Goal: Task Accomplishment & Management: Complete application form

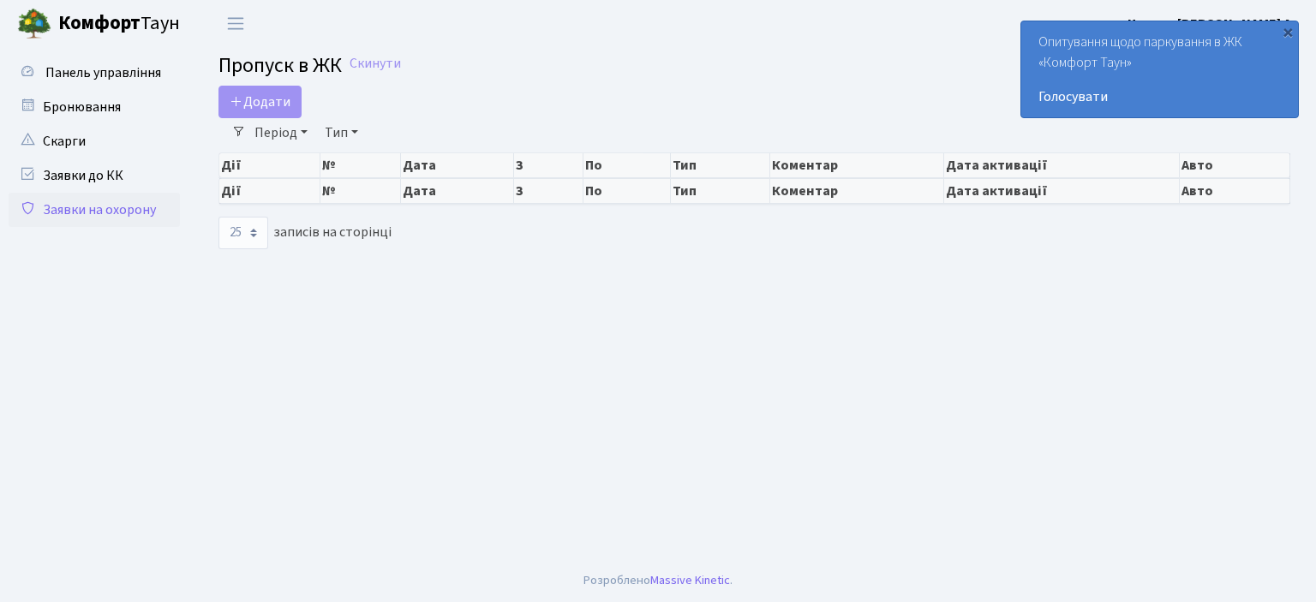
select select "25"
click at [94, 212] on link "Заявки на охорону" at bounding box center [94, 210] width 171 height 34
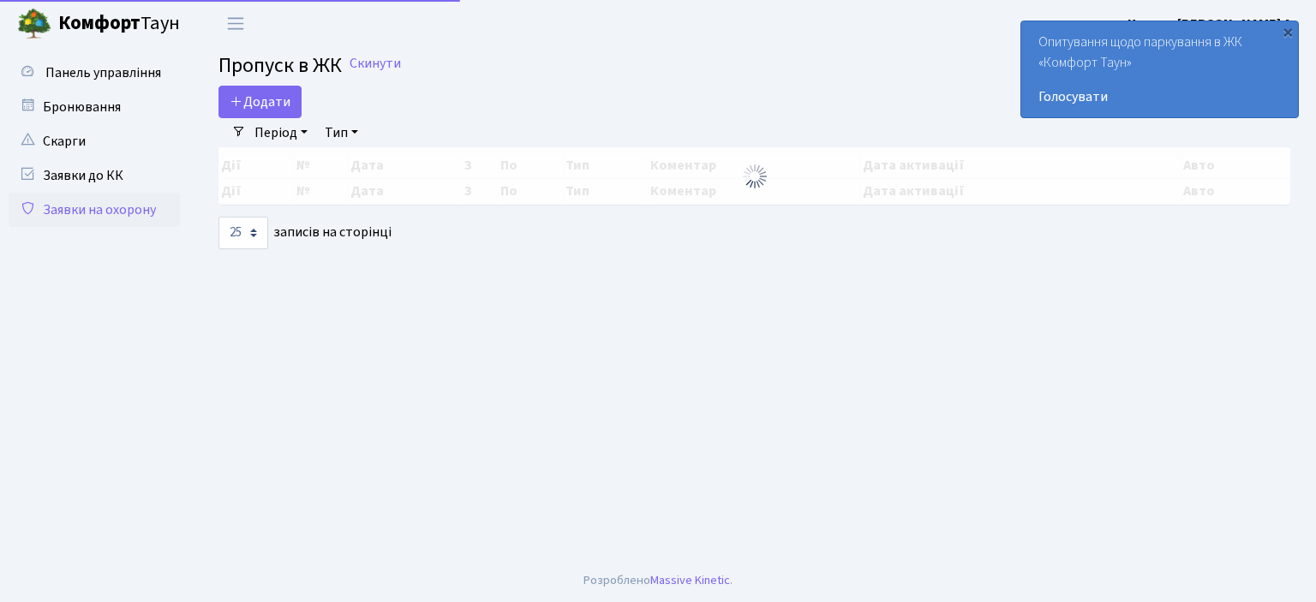
select select "25"
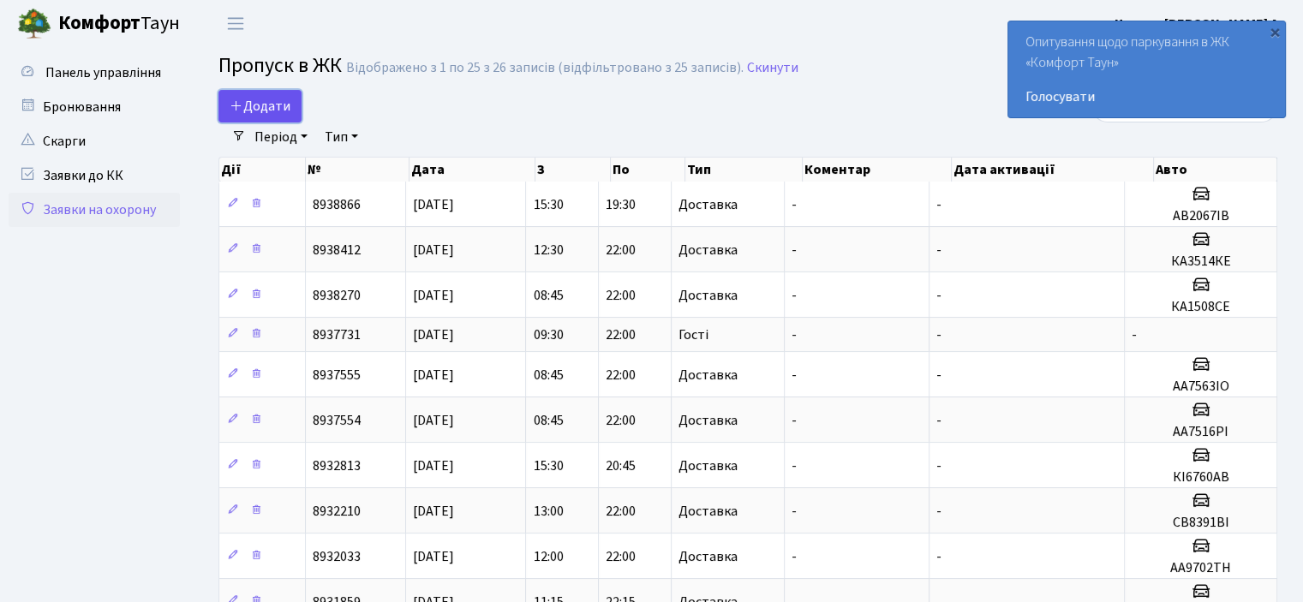
click at [261, 106] on span "Додати" at bounding box center [260, 106] width 61 height 19
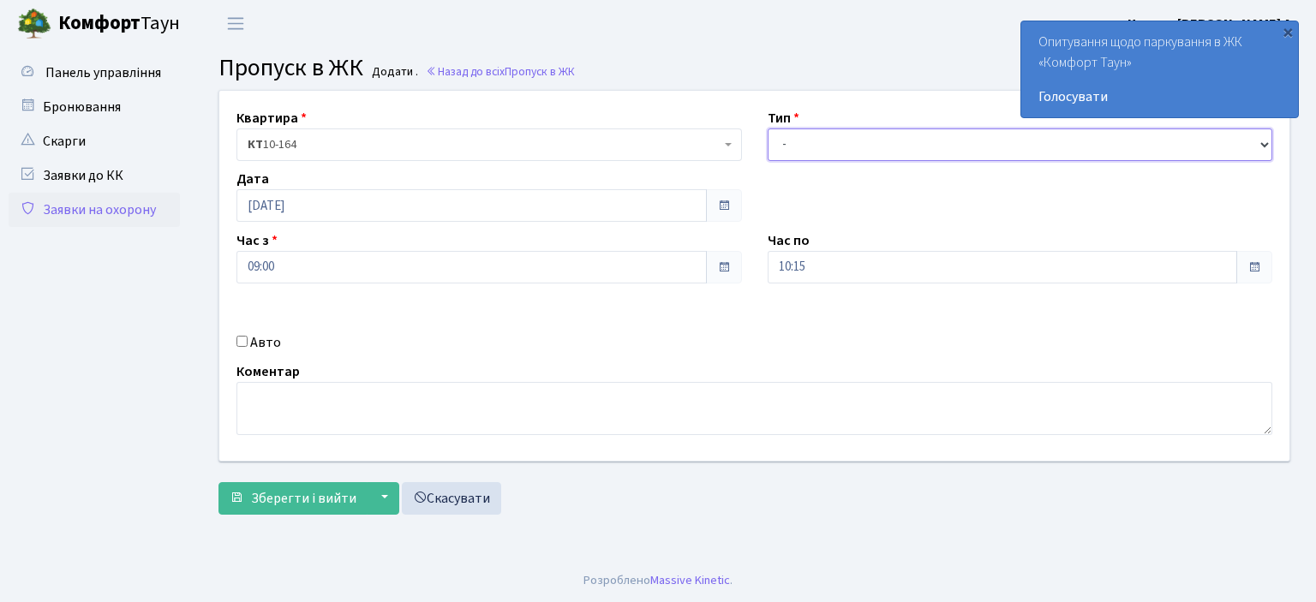
click at [1261, 135] on select "- Доставка Таксі Гості Сервіс" at bounding box center [1020, 144] width 505 height 33
select select "1"
click at [768, 128] on select "- Доставка Таксі Гості Сервіс" at bounding box center [1020, 144] width 505 height 33
click at [241, 338] on input "Авто" at bounding box center [241, 341] width 11 height 11
checkbox input "true"
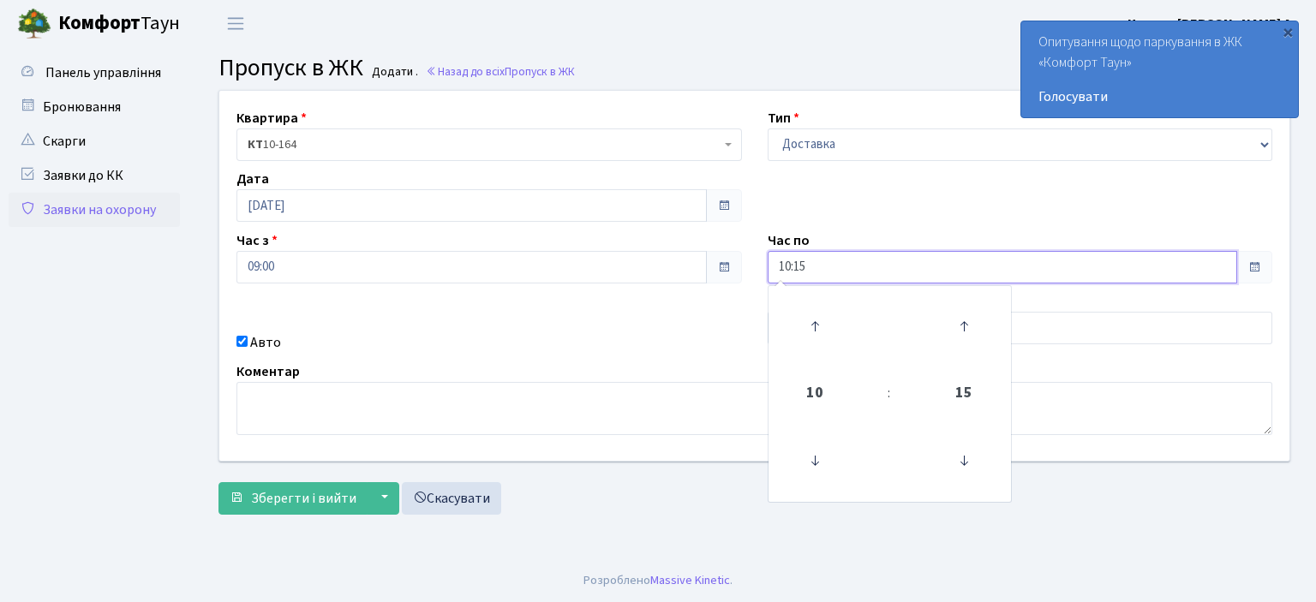
drag, startPoint x: 819, startPoint y: 260, endPoint x: 712, endPoint y: 274, distance: 108.1
click at [712, 274] on div "Квартира <b>КТ</b>&nbsp;&nbsp;&nbsp;&nbsp;10-164 КТ 10-164 Тип - Доставка Таксі…" at bounding box center [754, 276] width 1096 height 370
type input "22:00"
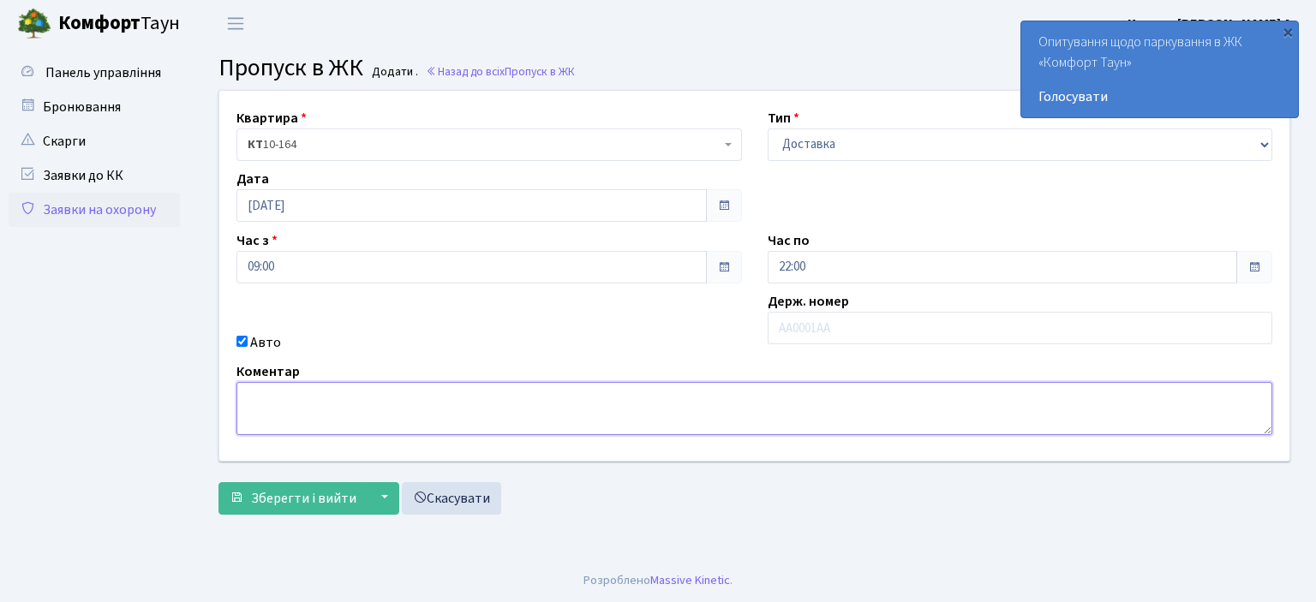
click at [360, 401] on textarea at bounding box center [754, 408] width 1036 height 53
click at [791, 332] on input "text" at bounding box center [1020, 328] width 505 height 33
type input "AA7516PI"
click at [302, 494] on span "Зберегти і вийти" at bounding box center [303, 498] width 105 height 19
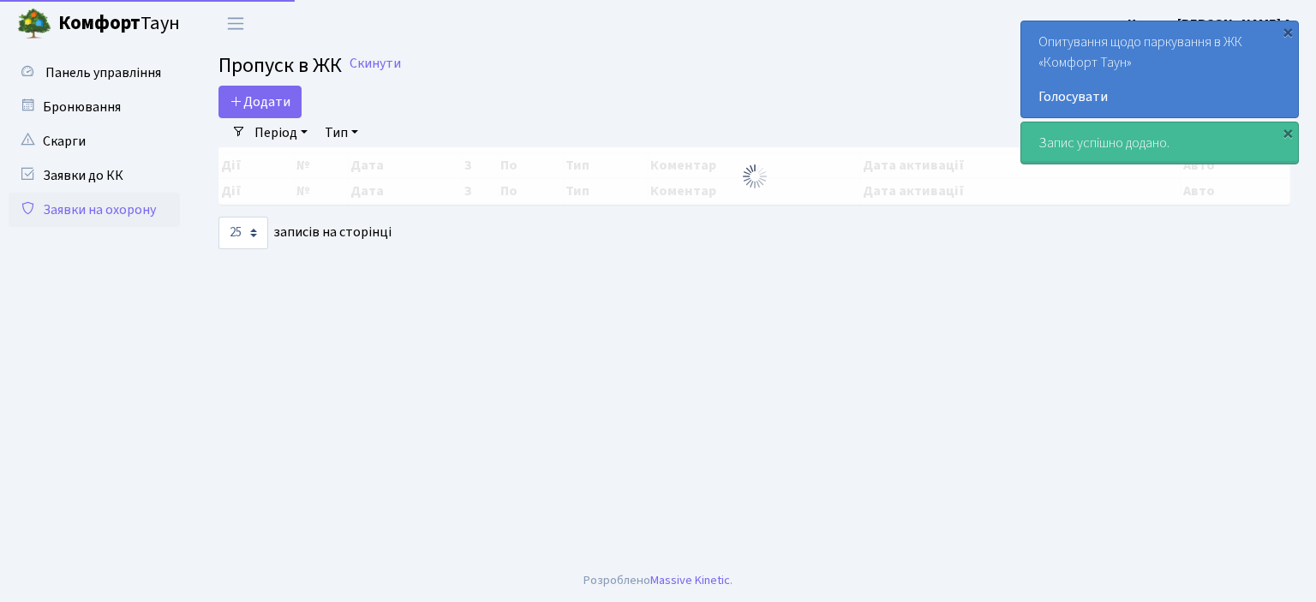
select select "25"
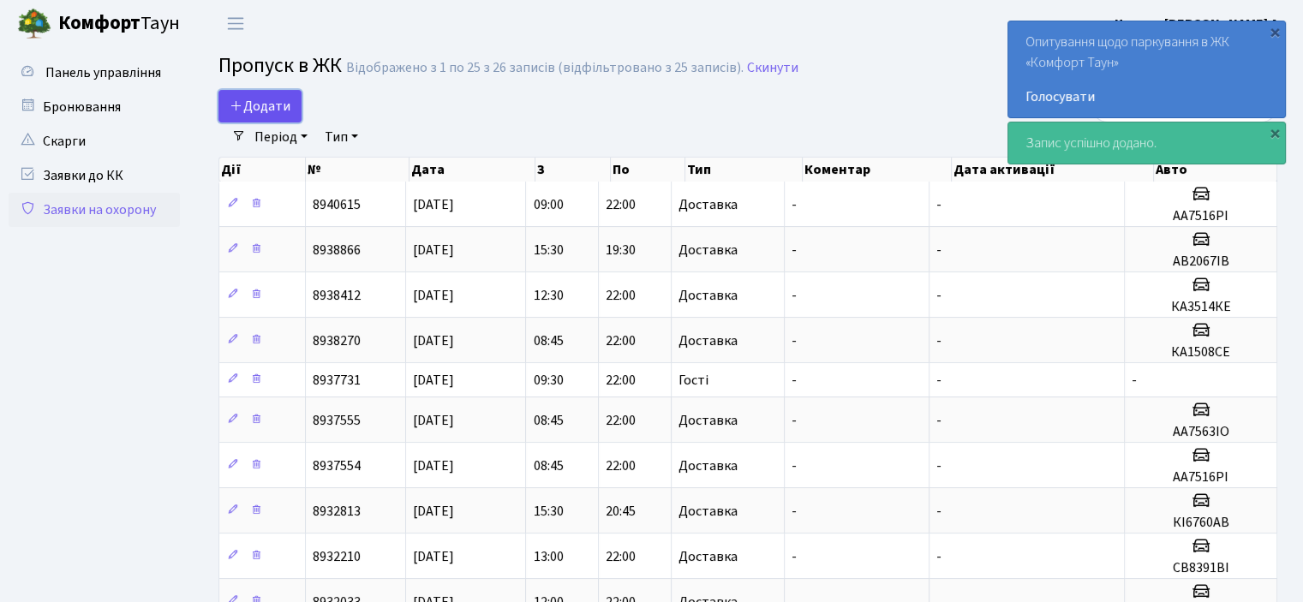
click at [263, 119] on link "Додати" at bounding box center [259, 106] width 83 height 33
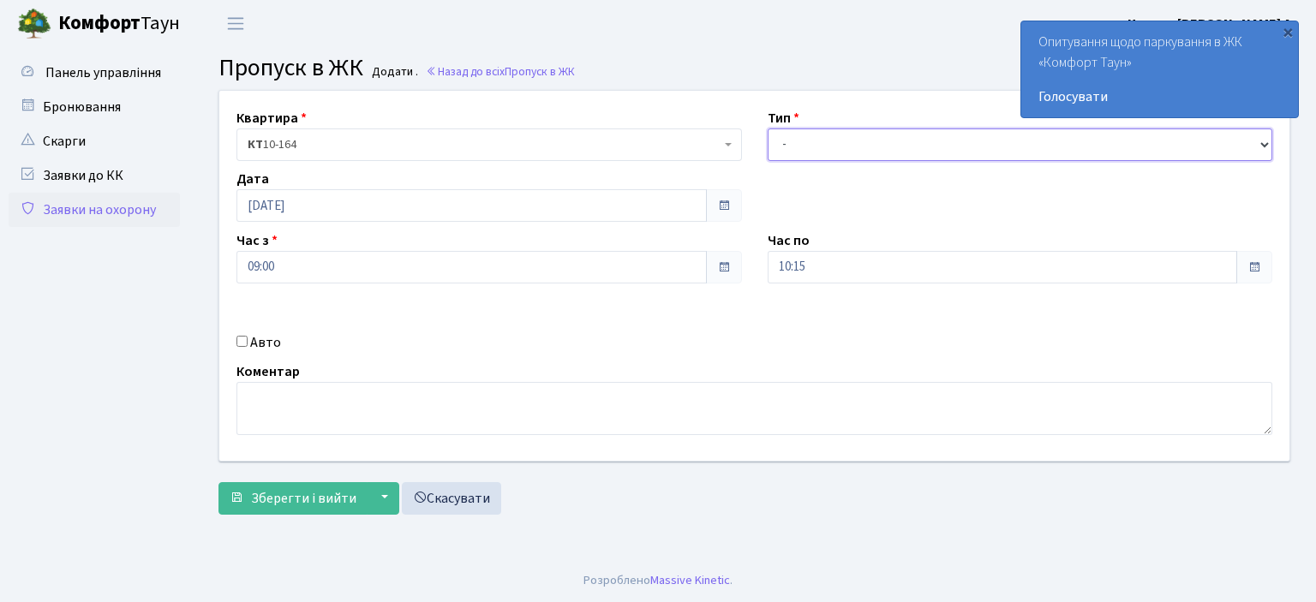
click at [1268, 146] on select "- Доставка Таксі Гості Сервіс" at bounding box center [1020, 144] width 505 height 33
select select "1"
click at [768, 128] on select "- Доставка Таксі Гості Сервіс" at bounding box center [1020, 144] width 505 height 33
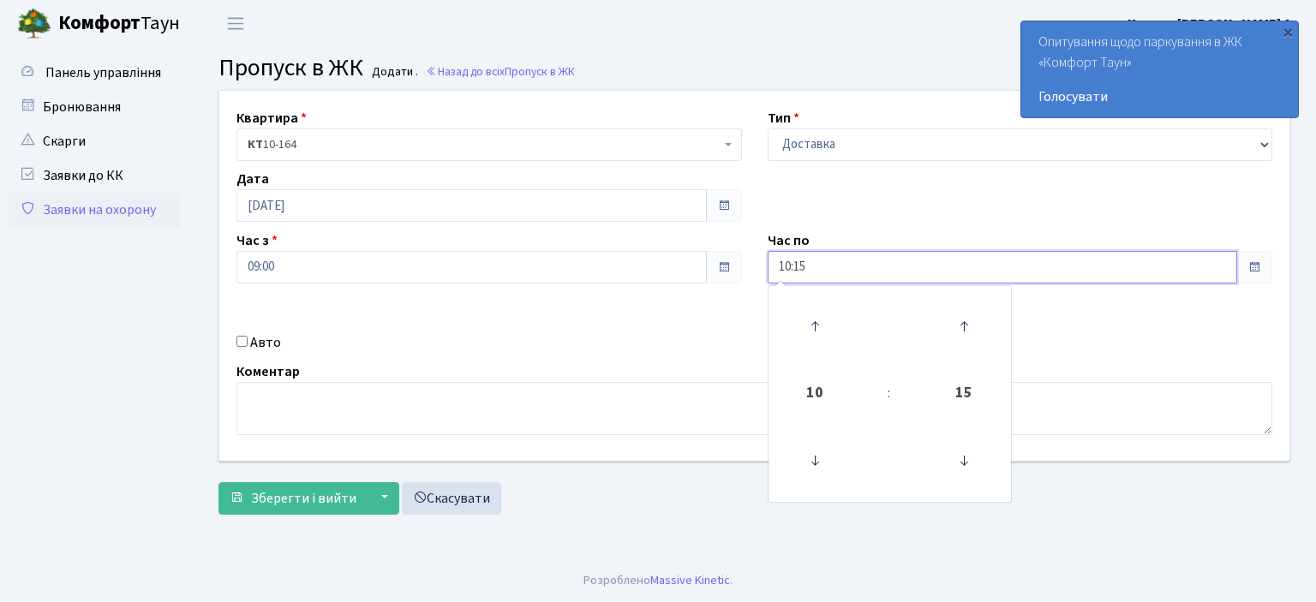
drag, startPoint x: 844, startPoint y: 270, endPoint x: 442, endPoint y: 327, distance: 405.8
click at [457, 316] on div "Квартира <b>КТ</b>&nbsp;&nbsp;&nbsp;&nbsp;10-164 КТ 10-164 Тип - Доставка Таксі…" at bounding box center [754, 276] width 1096 height 370
type input "22:00"
click at [241, 340] on input "Авто" at bounding box center [241, 341] width 11 height 11
checkbox input "true"
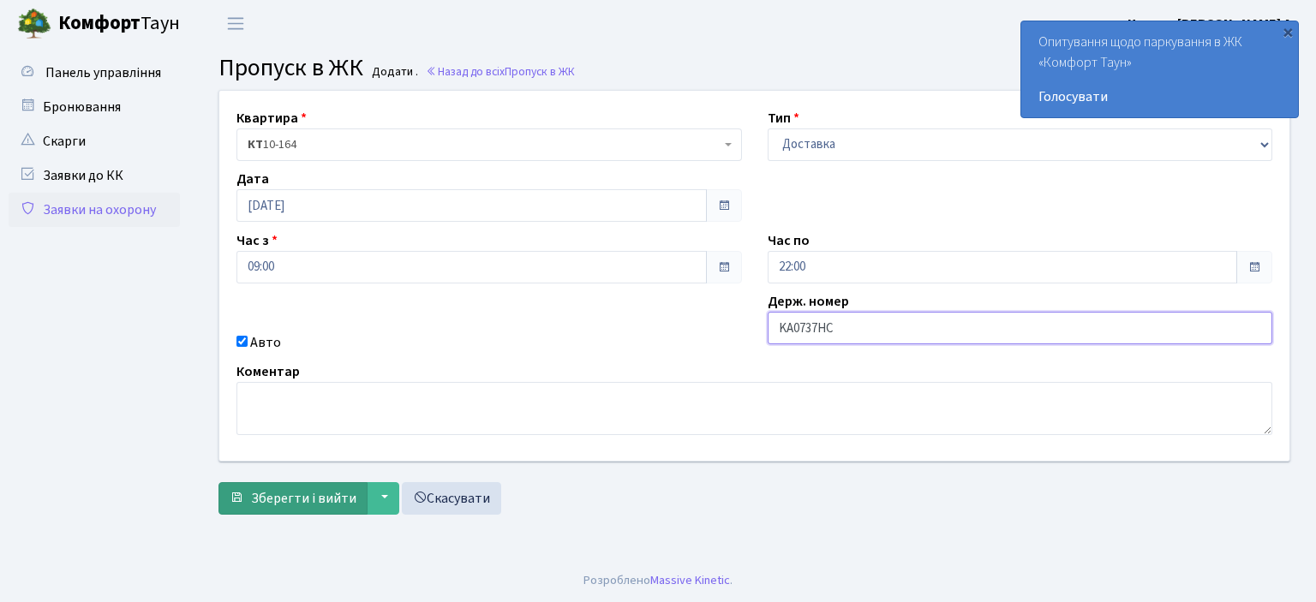
type input "KA0737HC"
click at [316, 494] on span "Зберегти і вийти" at bounding box center [303, 498] width 105 height 19
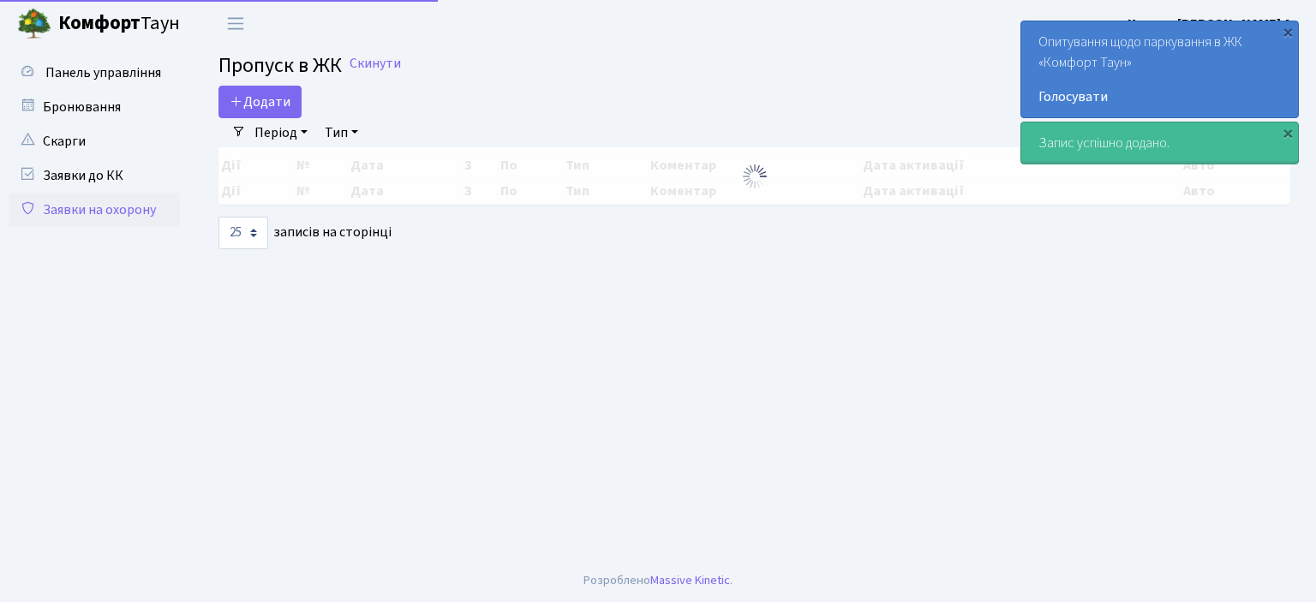
select select "25"
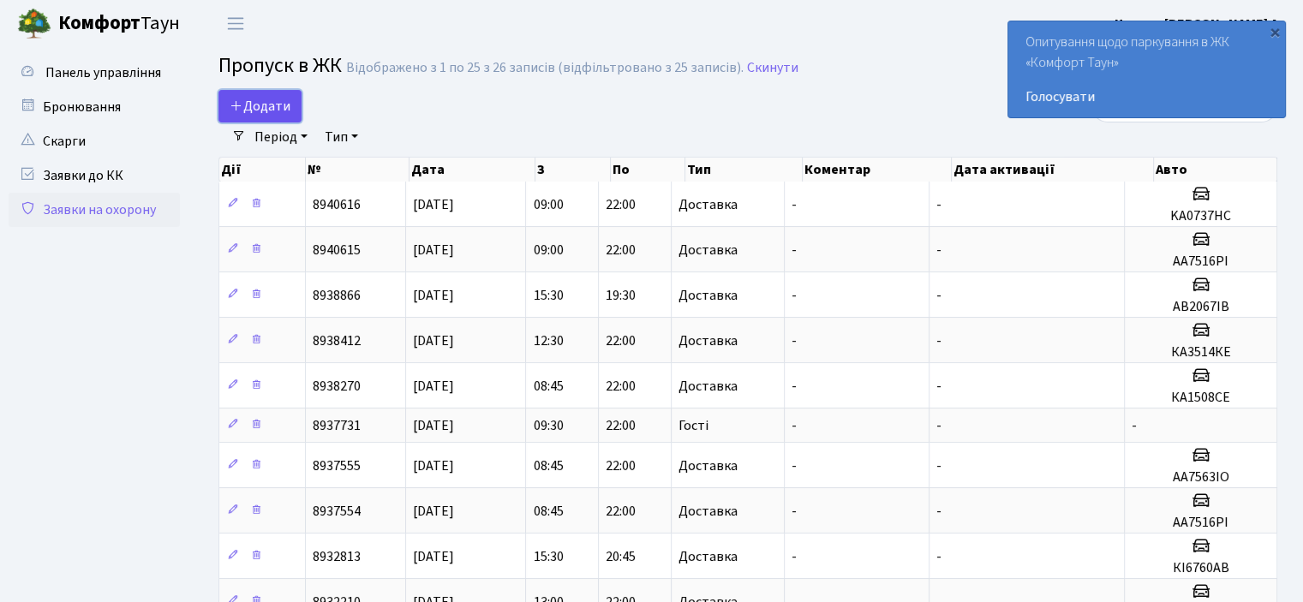
click at [267, 103] on span "Додати" at bounding box center [260, 106] width 61 height 19
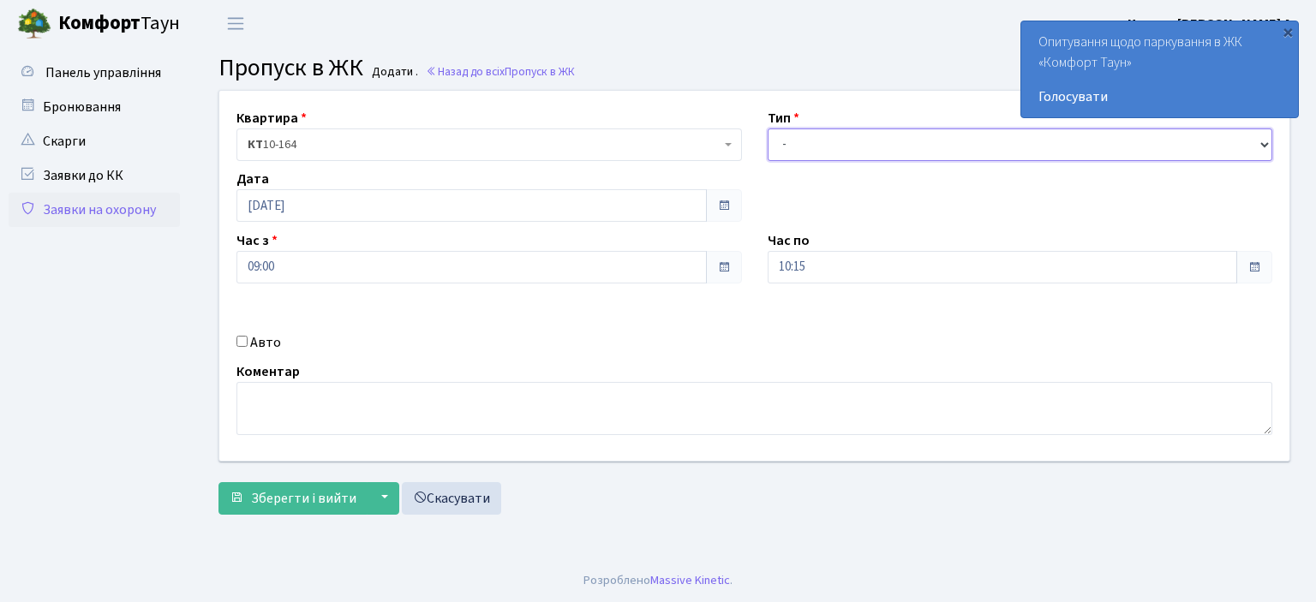
click at [1264, 143] on select "- Доставка Таксі Гості Сервіс" at bounding box center [1020, 144] width 505 height 33
select select "1"
click at [768, 128] on select "- Доставка Таксі Гості Сервіс" at bounding box center [1020, 144] width 505 height 33
click at [242, 344] on input "Авто" at bounding box center [241, 341] width 11 height 11
checkbox input "true"
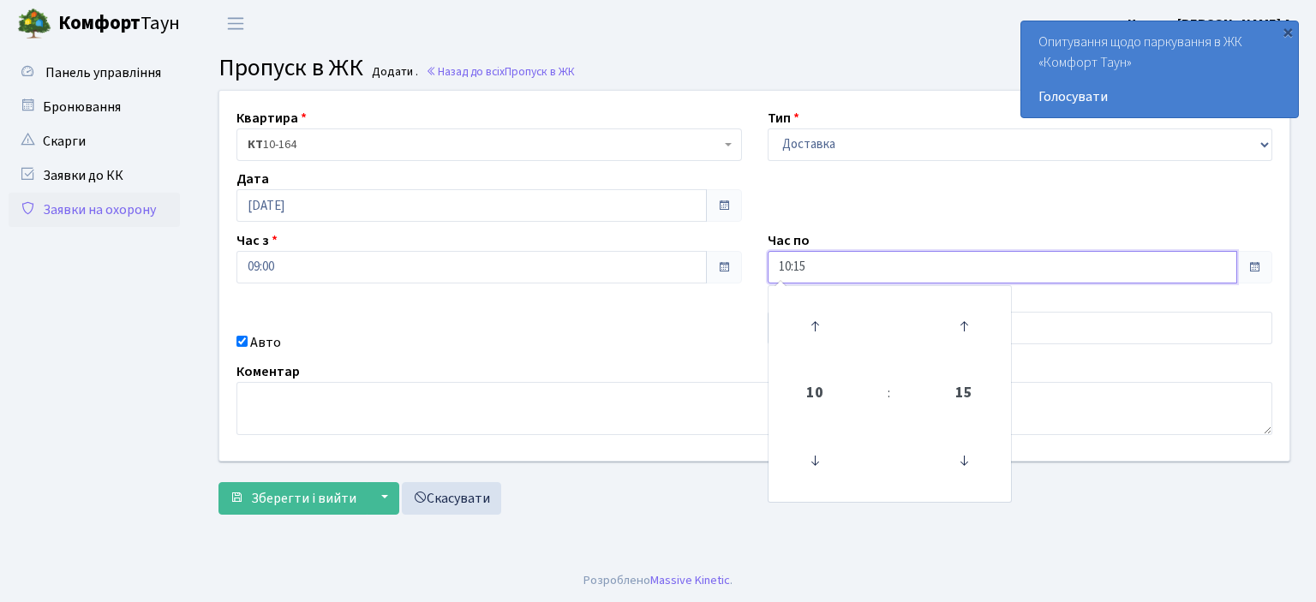
drag, startPoint x: 819, startPoint y: 275, endPoint x: 573, endPoint y: 308, distance: 248.0
click at [661, 308] on div "Квартира <b>КТ</b>&nbsp;&nbsp;&nbsp;&nbsp;10-164 КТ 10-164 Тип - Доставка Таксі…" at bounding box center [754, 276] width 1096 height 370
type input "22:00"
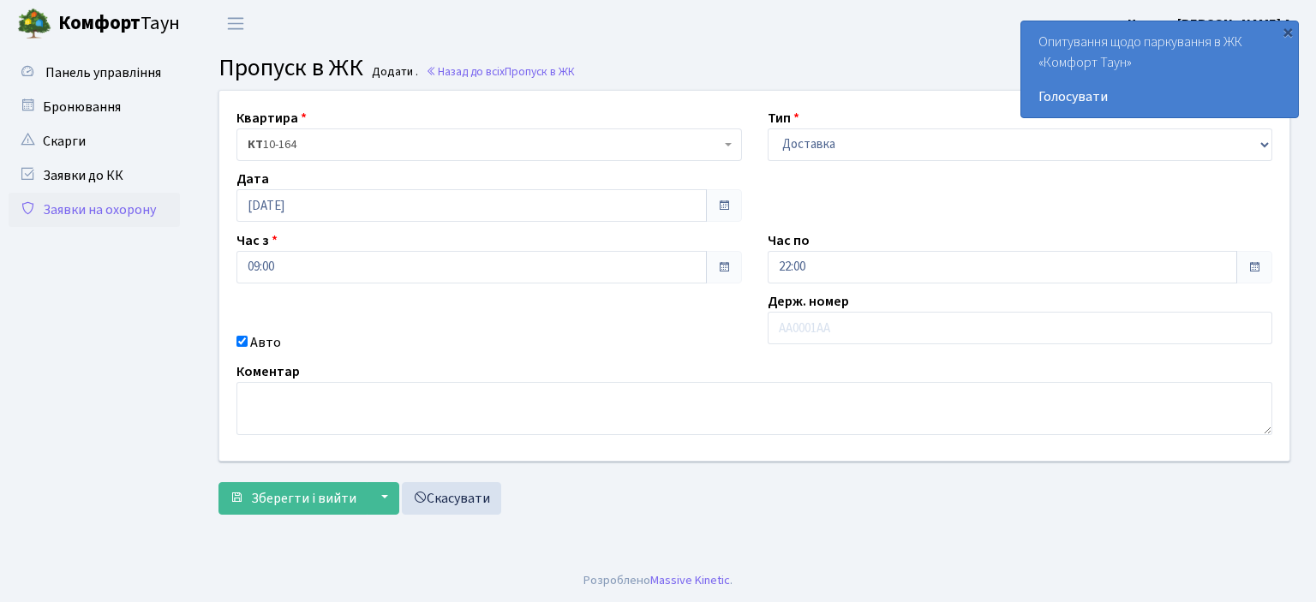
click at [583, 354] on div "Квартира <b>КТ</b>&nbsp;&nbsp;&nbsp;&nbsp;10-164 КТ 10-164 Тип - Доставка Таксі…" at bounding box center [754, 276] width 1096 height 370
click at [795, 329] on input "text" at bounding box center [1020, 328] width 505 height 33
type input "KA9840IK"
click at [322, 485] on button "Зберегти і вийти" at bounding box center [292, 498] width 149 height 33
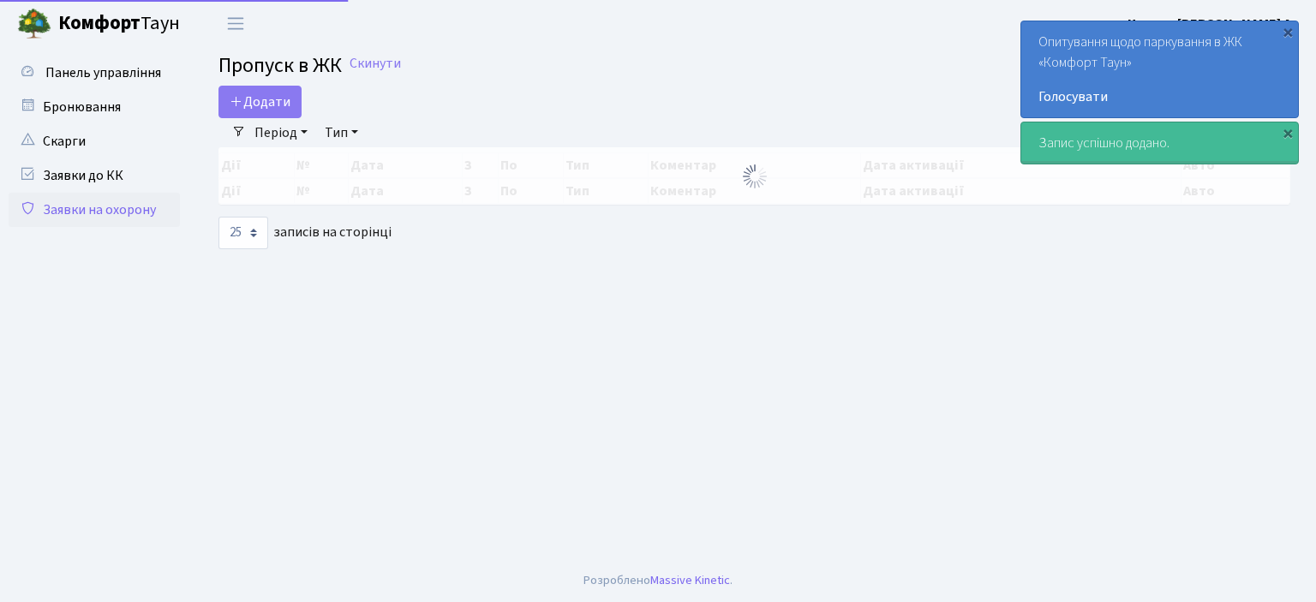
select select "25"
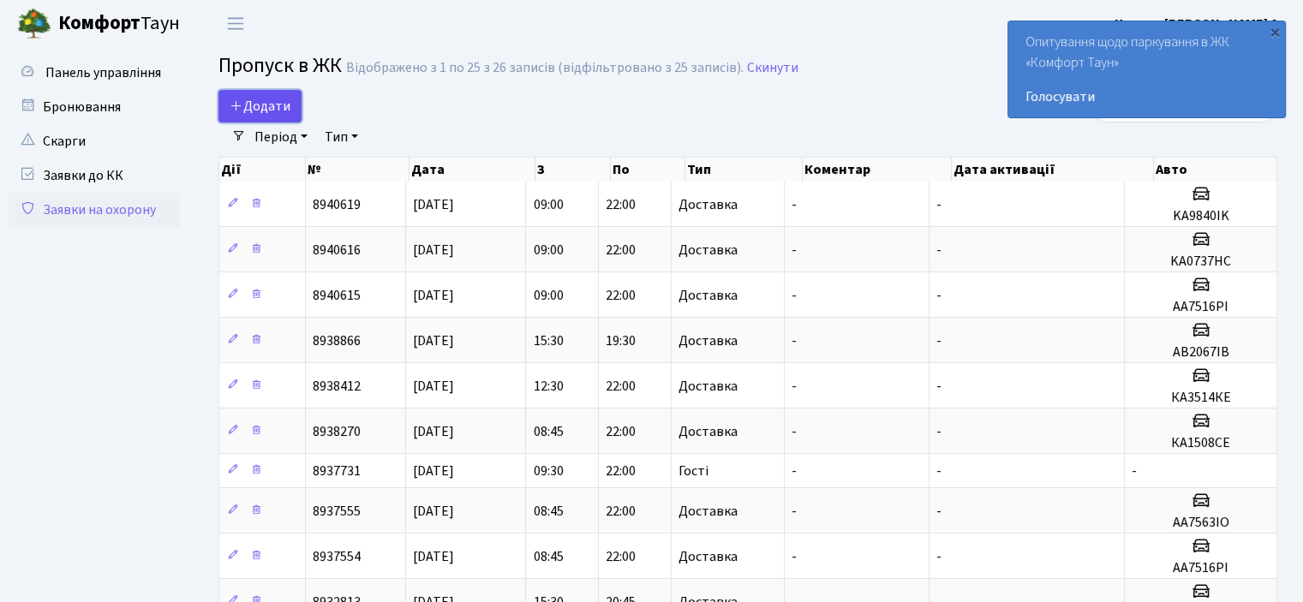
click at [267, 105] on span "Додати" at bounding box center [260, 106] width 61 height 19
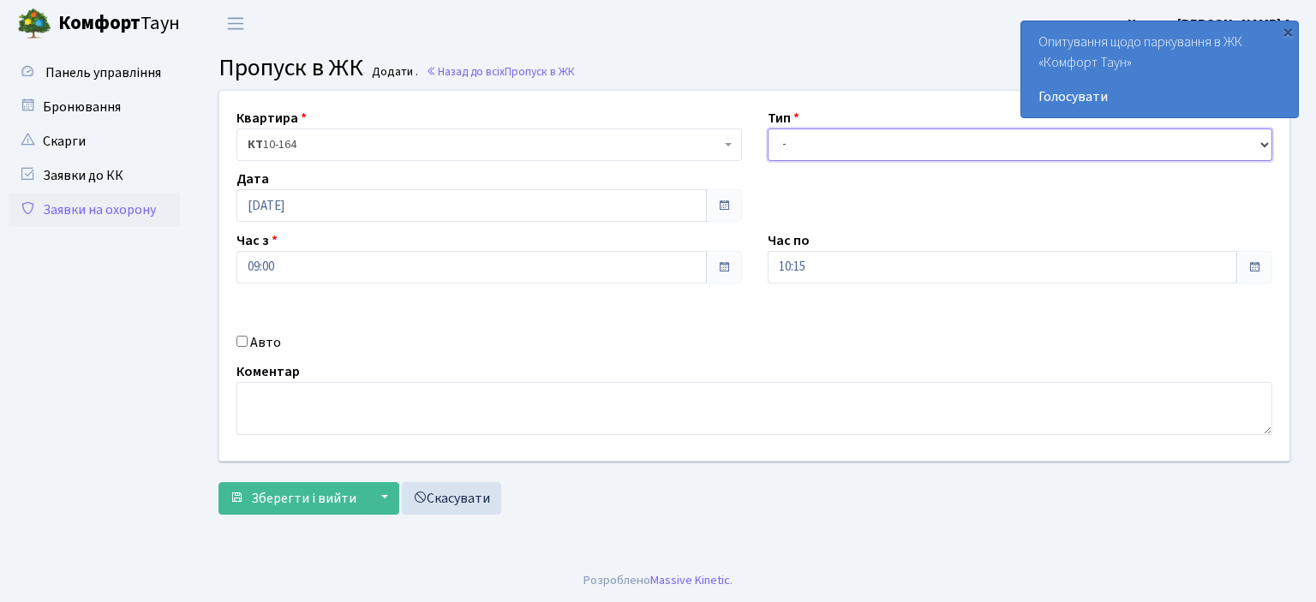
drag, startPoint x: 1258, startPoint y: 139, endPoint x: 1240, endPoint y: 139, distance: 18.0
click at [1258, 139] on select "- Доставка Таксі Гості Сервіс" at bounding box center [1020, 144] width 505 height 33
select select "1"
click at [768, 128] on select "- Доставка Таксі Гості Сервіс" at bounding box center [1020, 144] width 505 height 33
click at [240, 342] on input "Авто" at bounding box center [241, 341] width 11 height 11
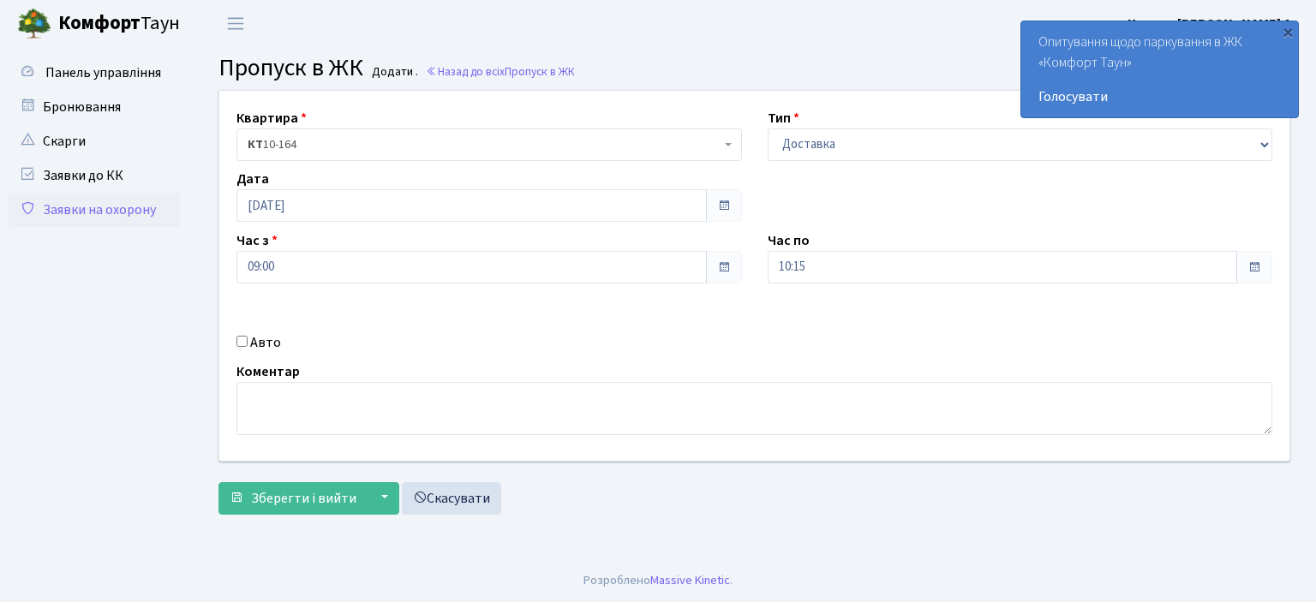
checkbox input "true"
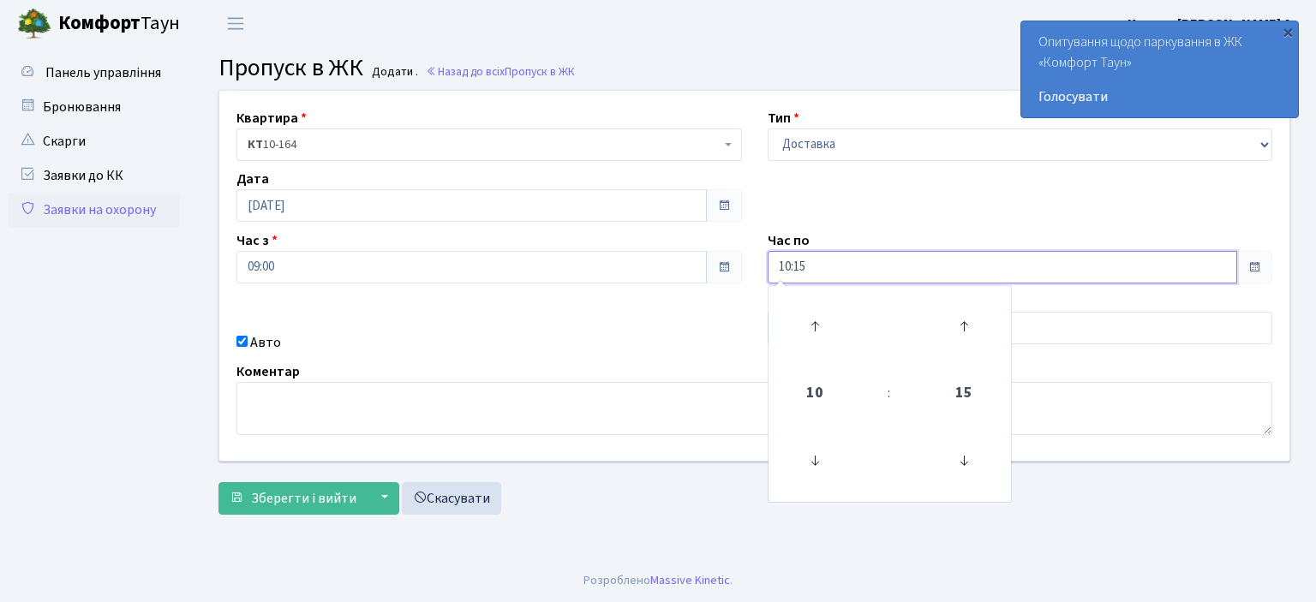
drag, startPoint x: 822, startPoint y: 263, endPoint x: 457, endPoint y: 268, distance: 365.8
click at [586, 268] on div "Квартира <b>КТ</b>&nbsp;&nbsp;&nbsp;&nbsp;10-164 КТ 10-164 Тип - Доставка Таксі…" at bounding box center [754, 276] width 1096 height 370
type input "22:00"
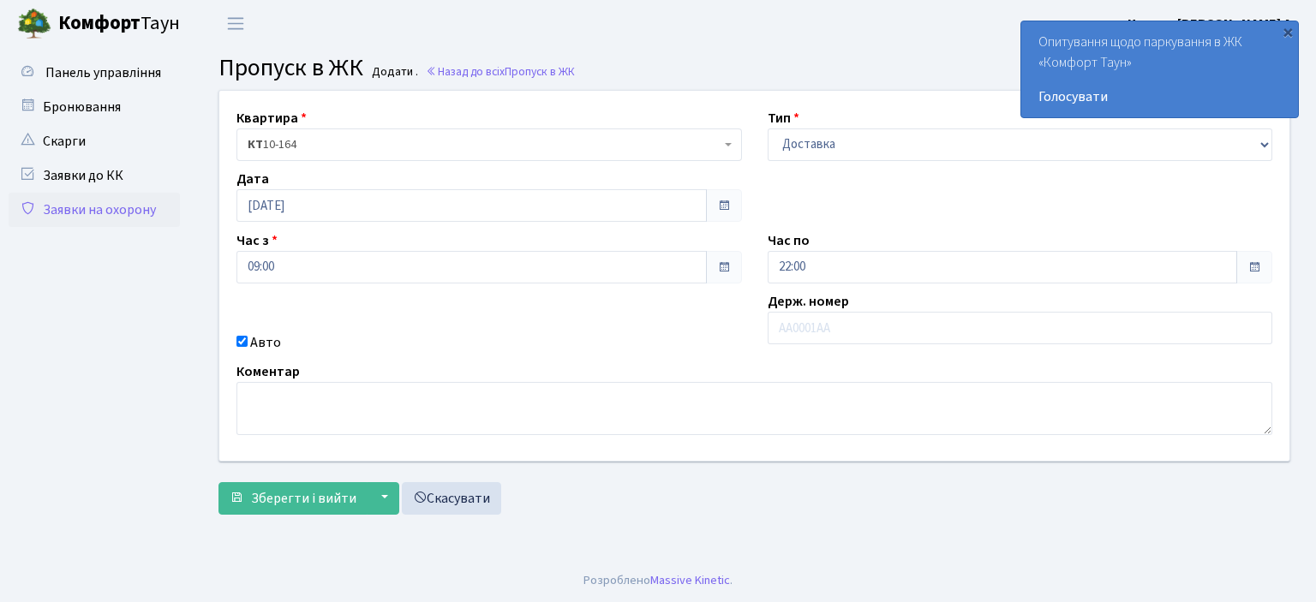
click at [475, 361] on div "Коментар" at bounding box center [754, 398] width 1061 height 74
click at [774, 326] on input "text" at bounding box center [1020, 328] width 505 height 33
type input "AI6184MK"
click at [266, 493] on span "Зберегти і вийти" at bounding box center [303, 498] width 105 height 19
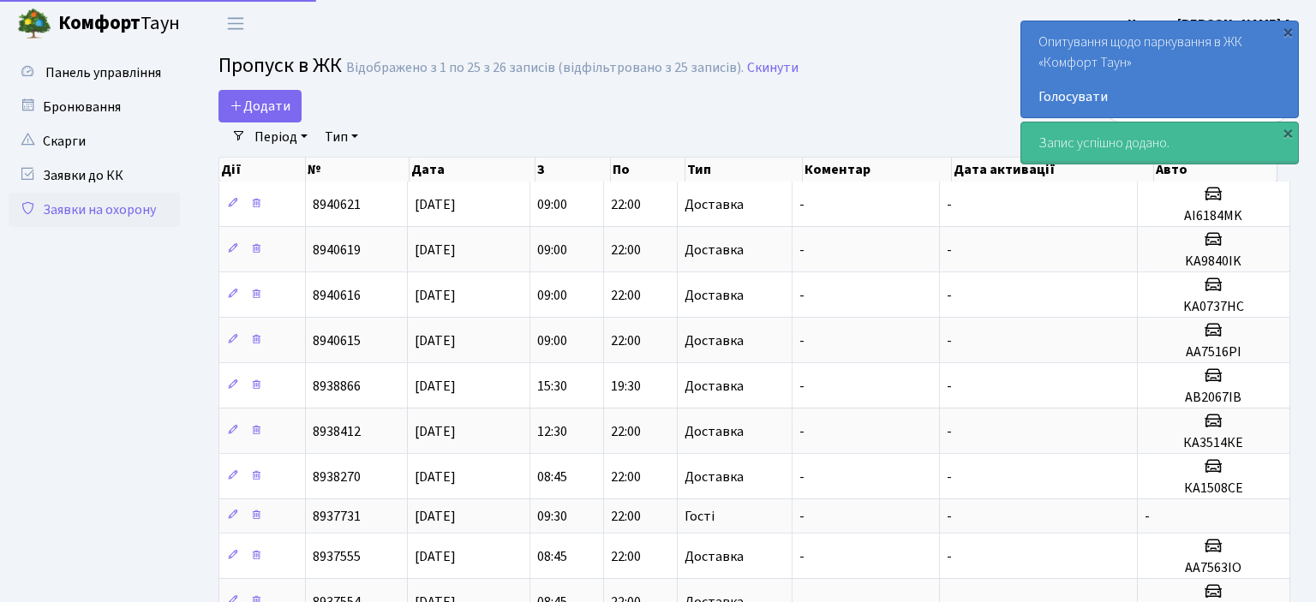
select select "25"
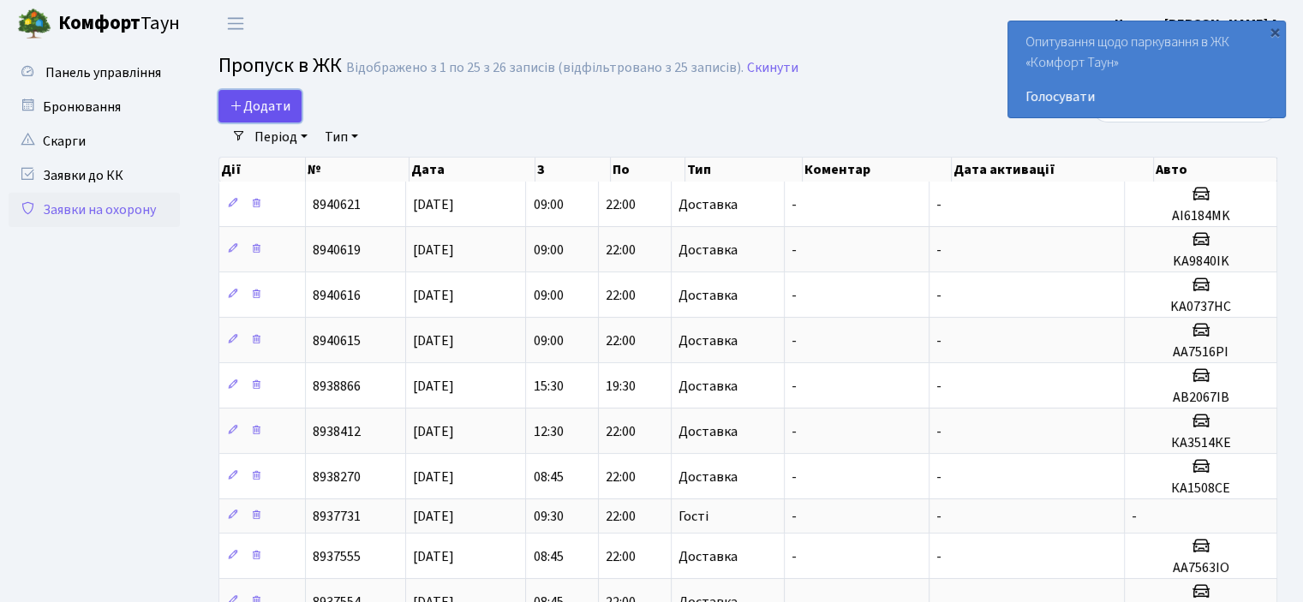
click at [278, 109] on span "Додати" at bounding box center [260, 106] width 61 height 19
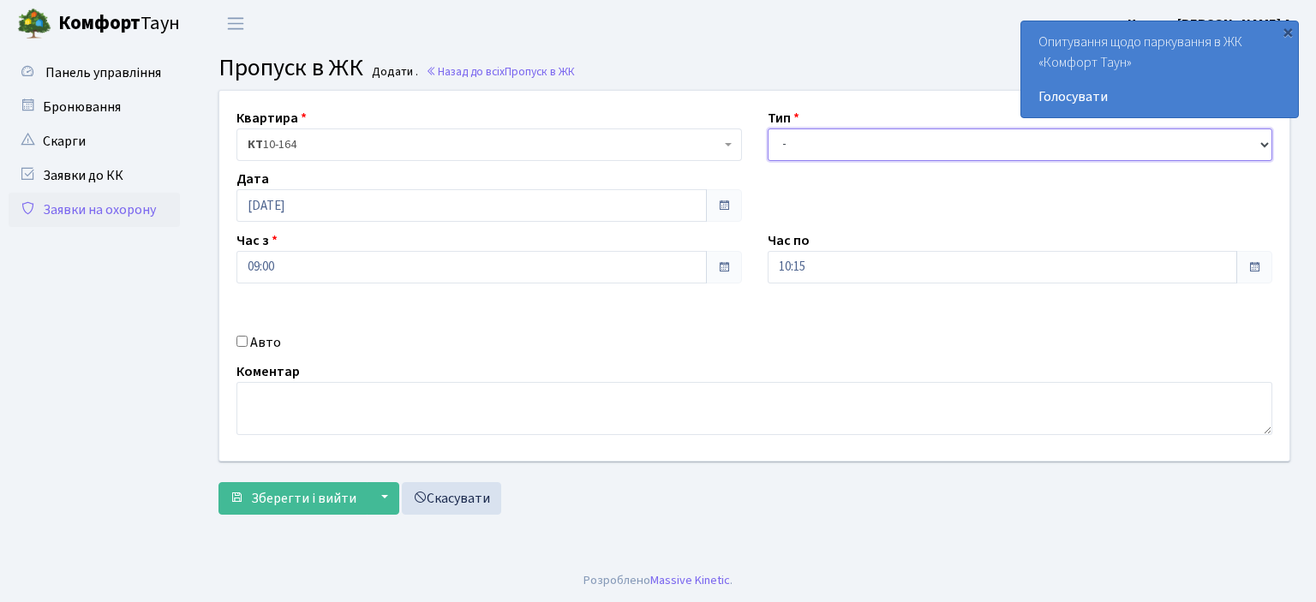
click at [1264, 140] on select "- Доставка Таксі Гості Сервіс" at bounding box center [1020, 144] width 505 height 33
select select "1"
click at [768, 128] on select "- Доставка Таксі Гості Сервіс" at bounding box center [1020, 144] width 505 height 33
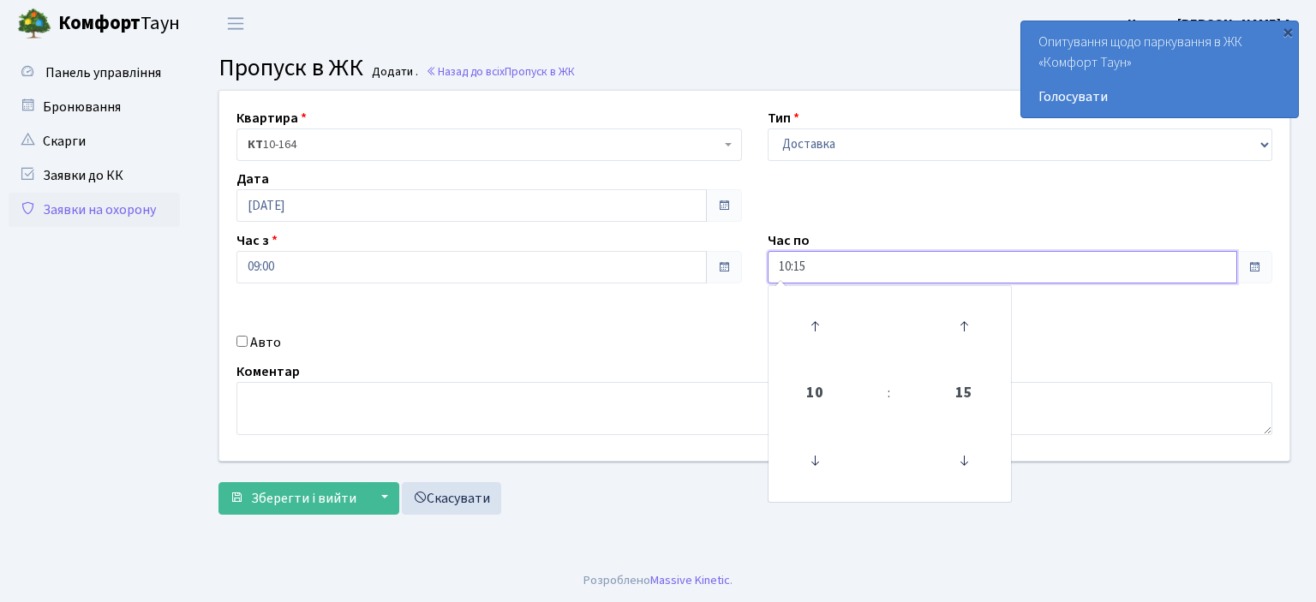
drag, startPoint x: 836, startPoint y: 275, endPoint x: 605, endPoint y: 284, distance: 231.5
click at [605, 284] on div "Квартира <b>КТ</b>&nbsp;&nbsp;&nbsp;&nbsp;10-164 КТ 10-164 Тип - Доставка Таксі…" at bounding box center [754, 276] width 1096 height 370
type input "22:00"
click at [610, 308] on div "Квартира <b>КТ</b>&nbsp;&nbsp;&nbsp;&nbsp;10-164 КТ 10-164 Тип - Доставка Таксі…" at bounding box center [754, 276] width 1096 height 370
click at [244, 342] on input "Авто" at bounding box center [241, 341] width 11 height 11
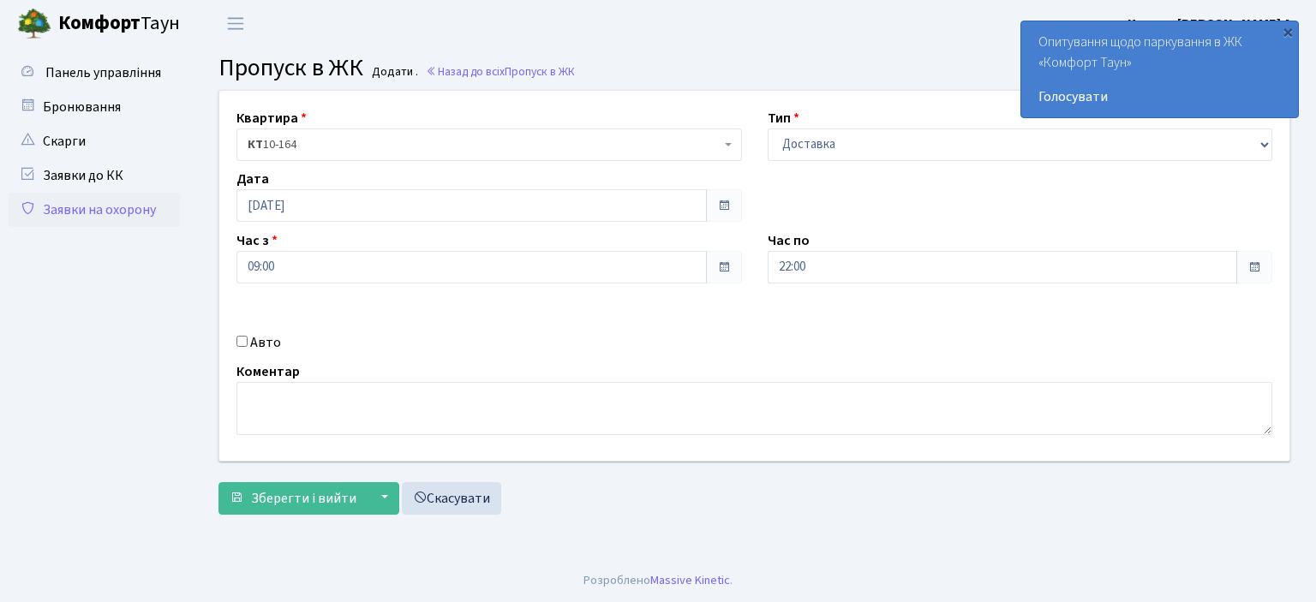
checkbox input "true"
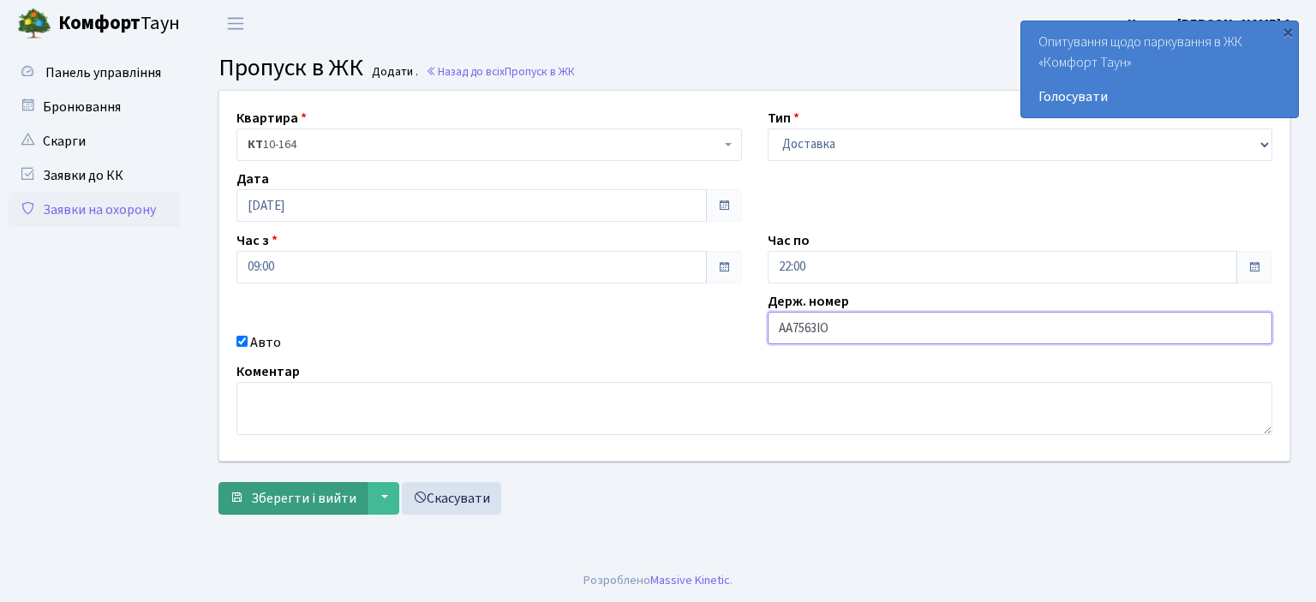
type input "AA7563IO"
click at [289, 493] on span "Зберегти і вийти" at bounding box center [303, 498] width 105 height 19
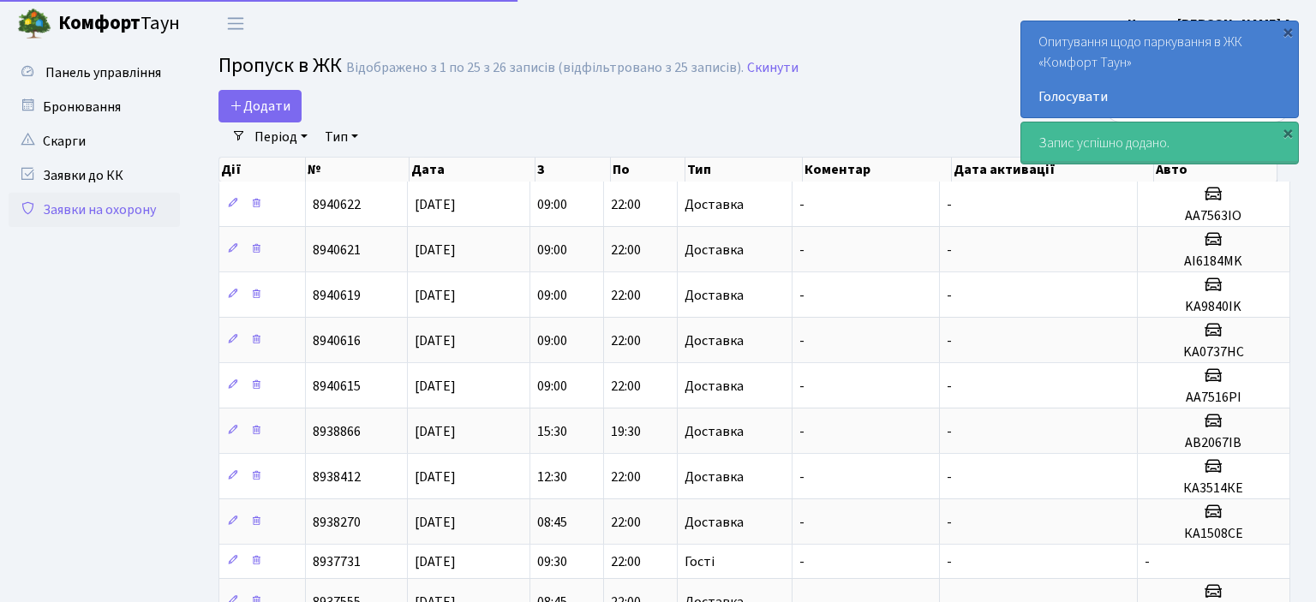
select select "25"
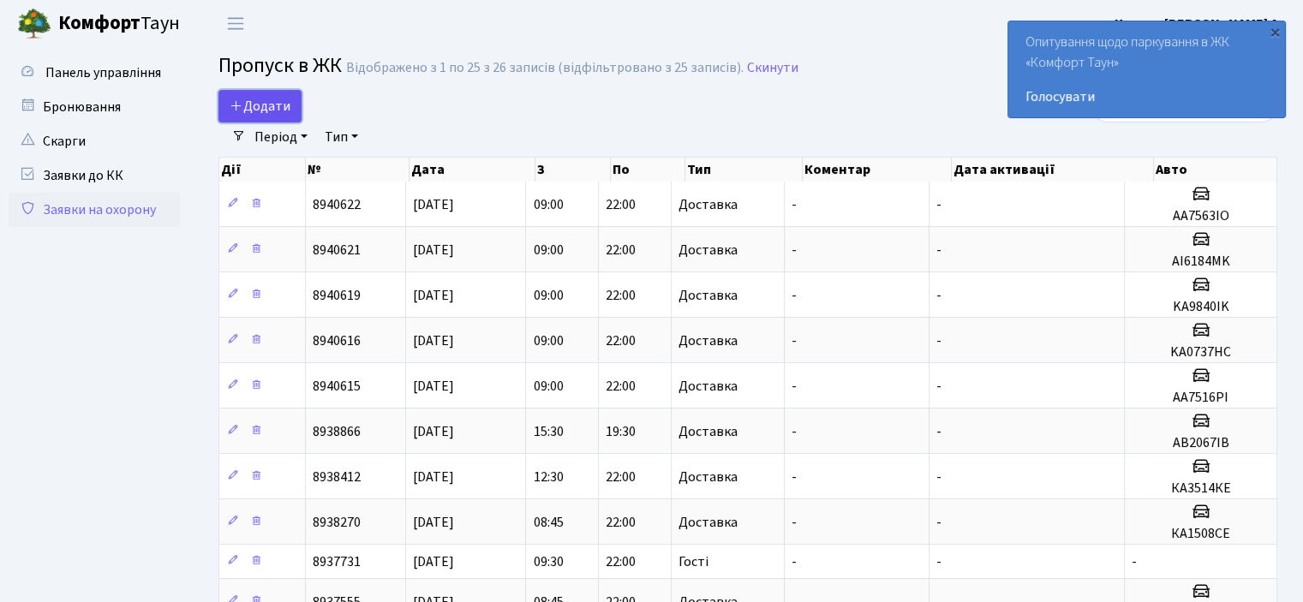
click at [275, 105] on span "Додати" at bounding box center [260, 106] width 61 height 19
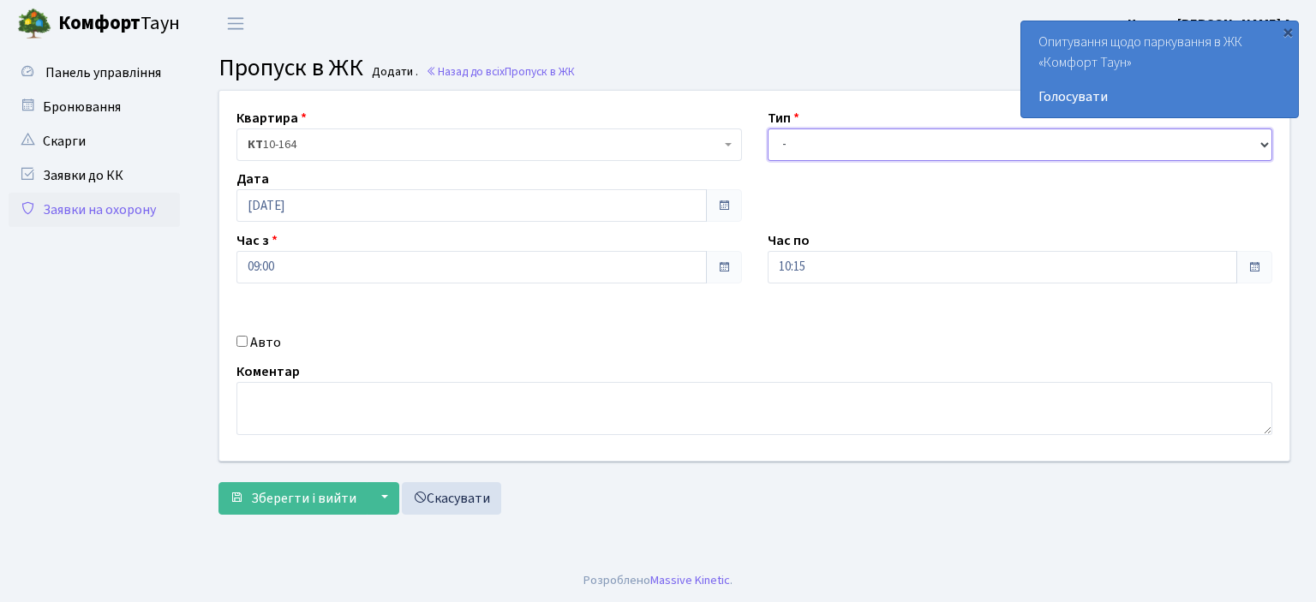
click at [1264, 135] on select "- Доставка Таксі Гості Сервіс" at bounding box center [1020, 144] width 505 height 33
select select "1"
click at [768, 128] on select "- Доставка Таксі Гості Сервіс" at bounding box center [1020, 144] width 505 height 33
click at [244, 338] on input "Авто" at bounding box center [241, 341] width 11 height 11
checkbox input "true"
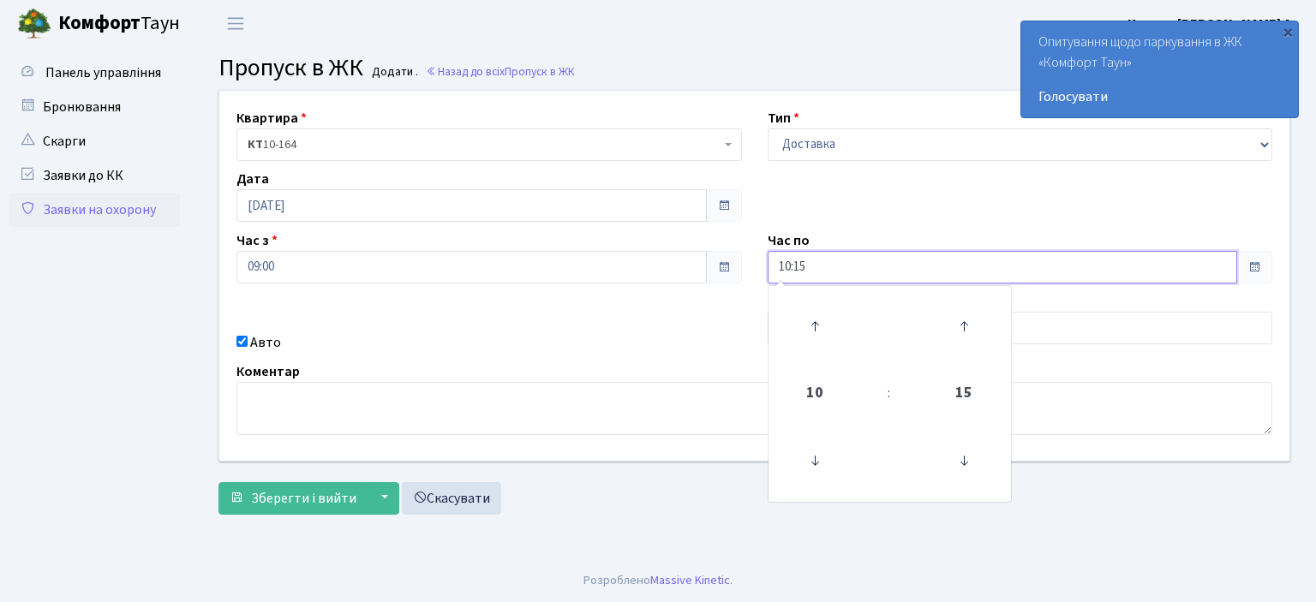
drag, startPoint x: 816, startPoint y: 266, endPoint x: 648, endPoint y: 273, distance: 168.0
click at [648, 273] on div "Квартира <b>КТ</b>&nbsp;&nbsp;&nbsp;&nbsp;10-164 КТ 10-164 Тип - Доставка Таксі…" at bounding box center [754, 276] width 1096 height 370
type input "22:00"
click at [608, 339] on div "Авто" at bounding box center [489, 342] width 531 height 21
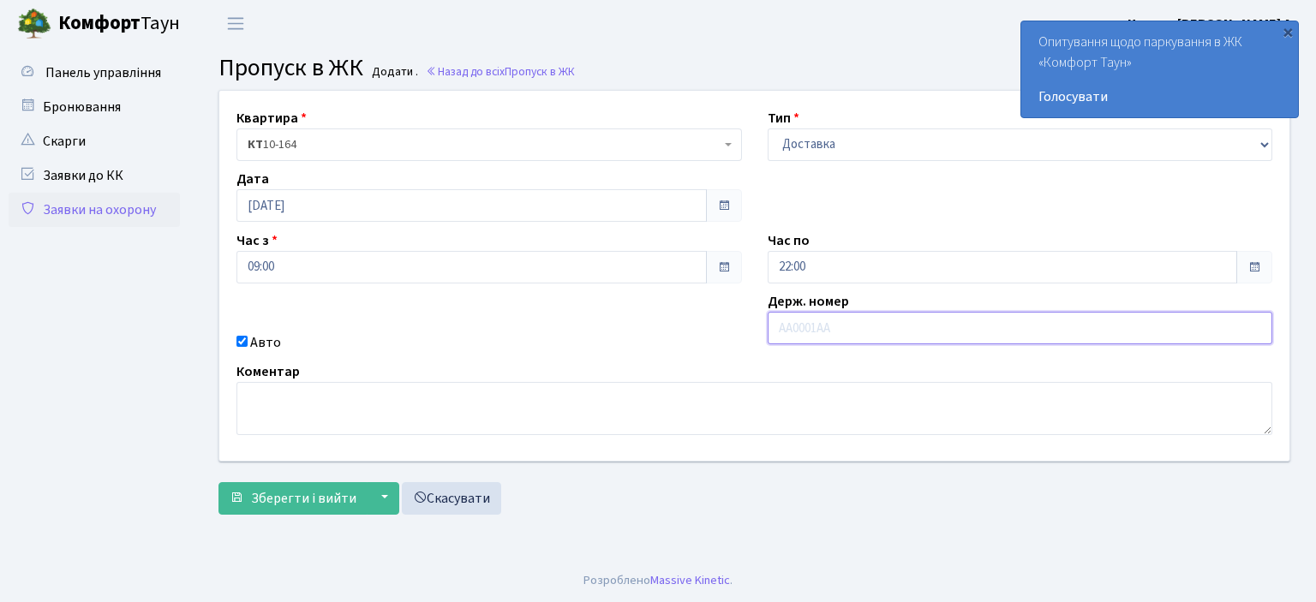
click at [810, 326] on input "text" at bounding box center [1020, 328] width 505 height 33
type input "AA9595IH"
click at [299, 498] on span "Зберегти і вийти" at bounding box center [303, 498] width 105 height 19
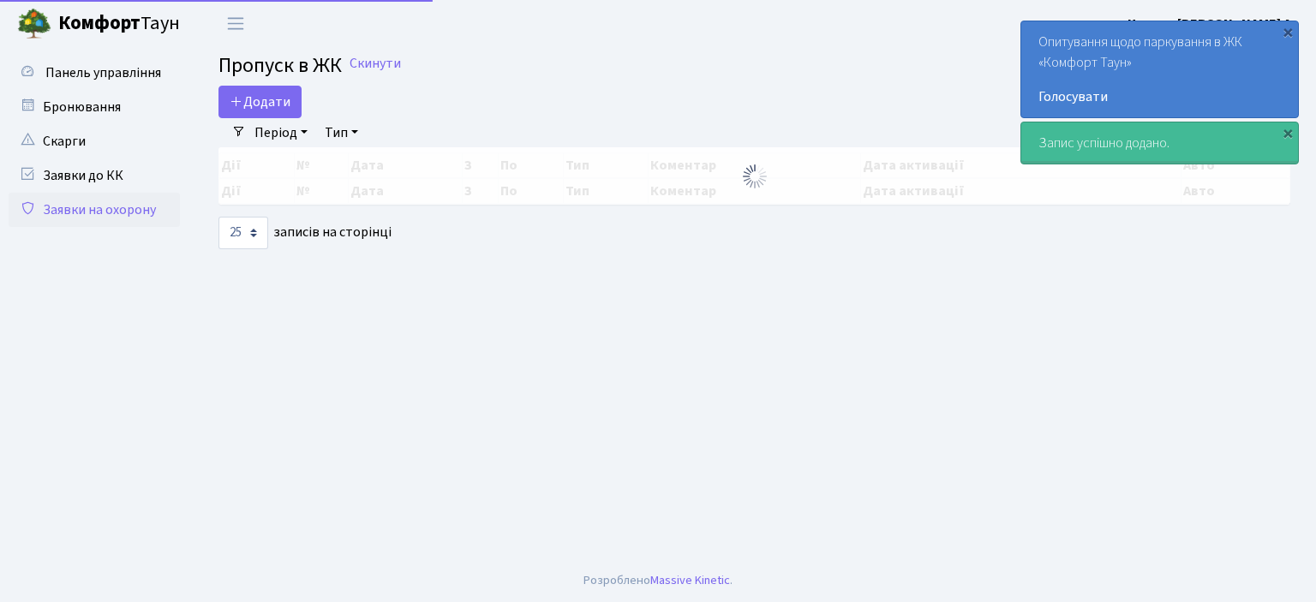
select select "25"
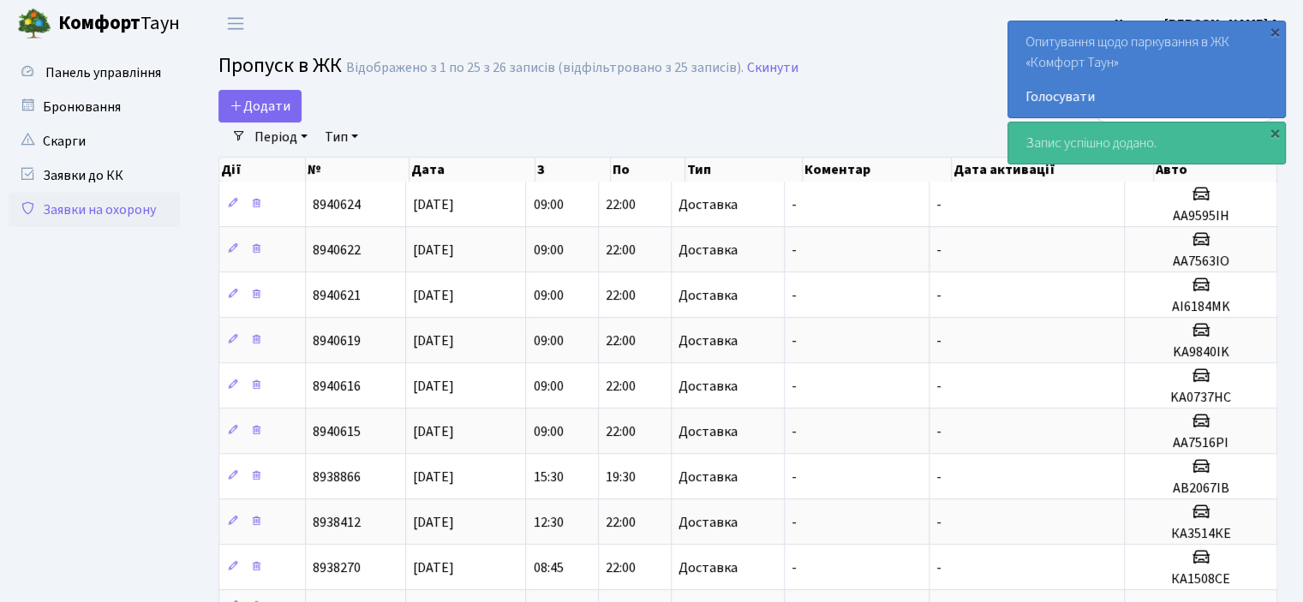
click at [283, 125] on link "Період" at bounding box center [281, 136] width 67 height 29
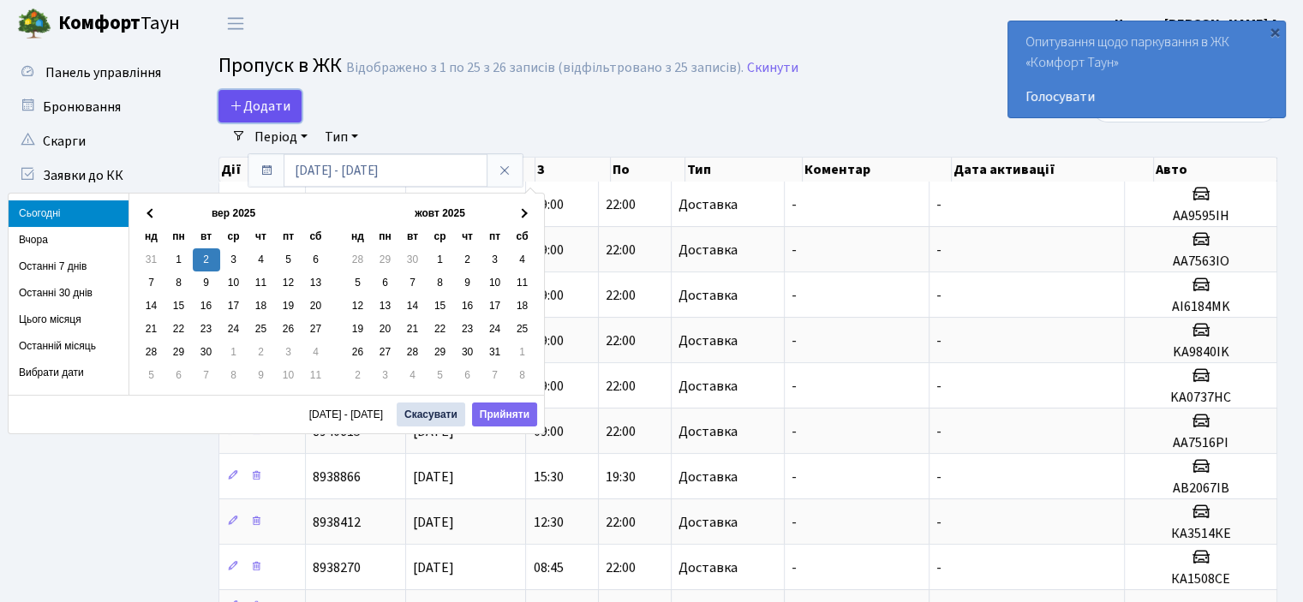
click at [271, 105] on span "Додати" at bounding box center [260, 106] width 61 height 19
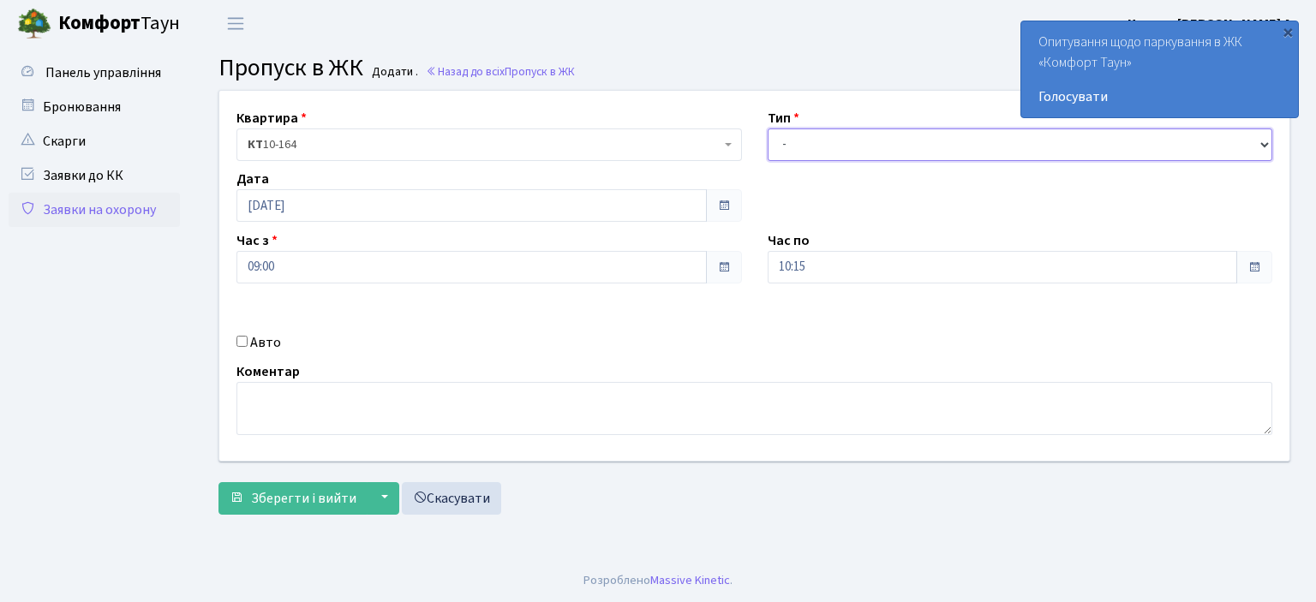
click at [1262, 149] on select "- Доставка Таксі Гості Сервіс" at bounding box center [1020, 144] width 505 height 33
select select "1"
click at [768, 128] on select "- Доставка Таксі Гості Сервіс" at bounding box center [1020, 144] width 505 height 33
click at [242, 343] on input "Авто" at bounding box center [241, 341] width 11 height 11
checkbox input "true"
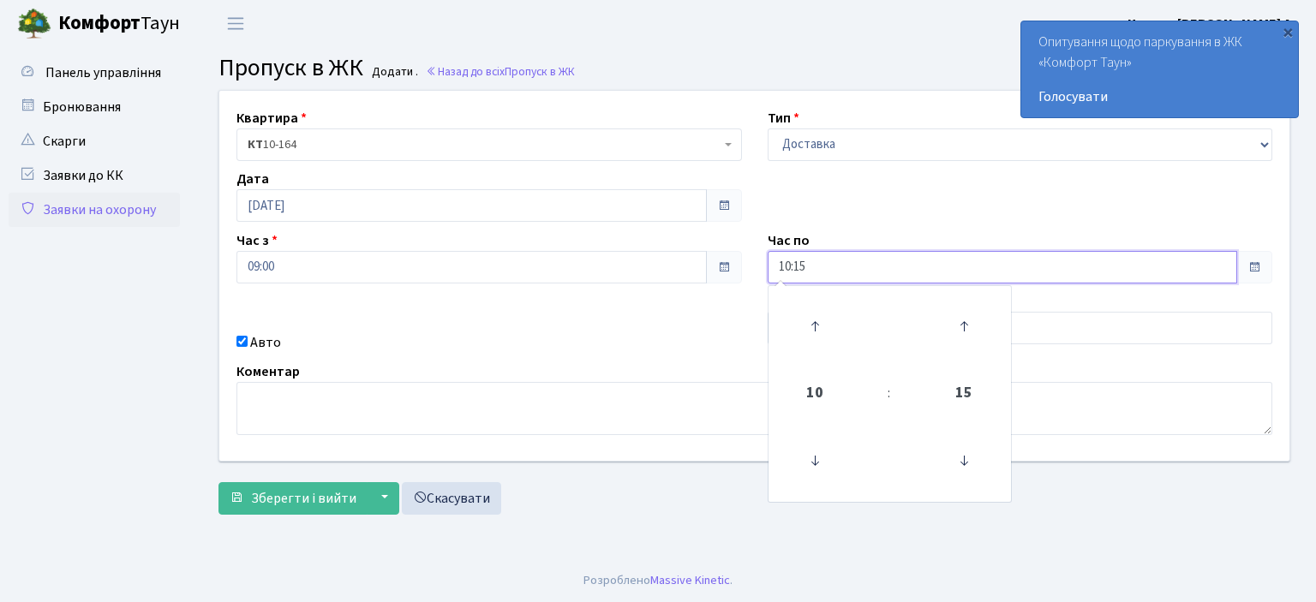
drag, startPoint x: 822, startPoint y: 259, endPoint x: 628, endPoint y: 260, distance: 194.5
click at [628, 260] on div "Квартира <b>КТ</b>&nbsp;&nbsp;&nbsp;&nbsp;10-164 КТ 10-164 Тип - Доставка Таксі…" at bounding box center [754, 276] width 1096 height 370
type input "22:00"
click at [601, 300] on div "Квартира <b>КТ</b>&nbsp;&nbsp;&nbsp;&nbsp;10-164 КТ 10-164 Тип - Доставка Таксі…" at bounding box center [754, 276] width 1096 height 370
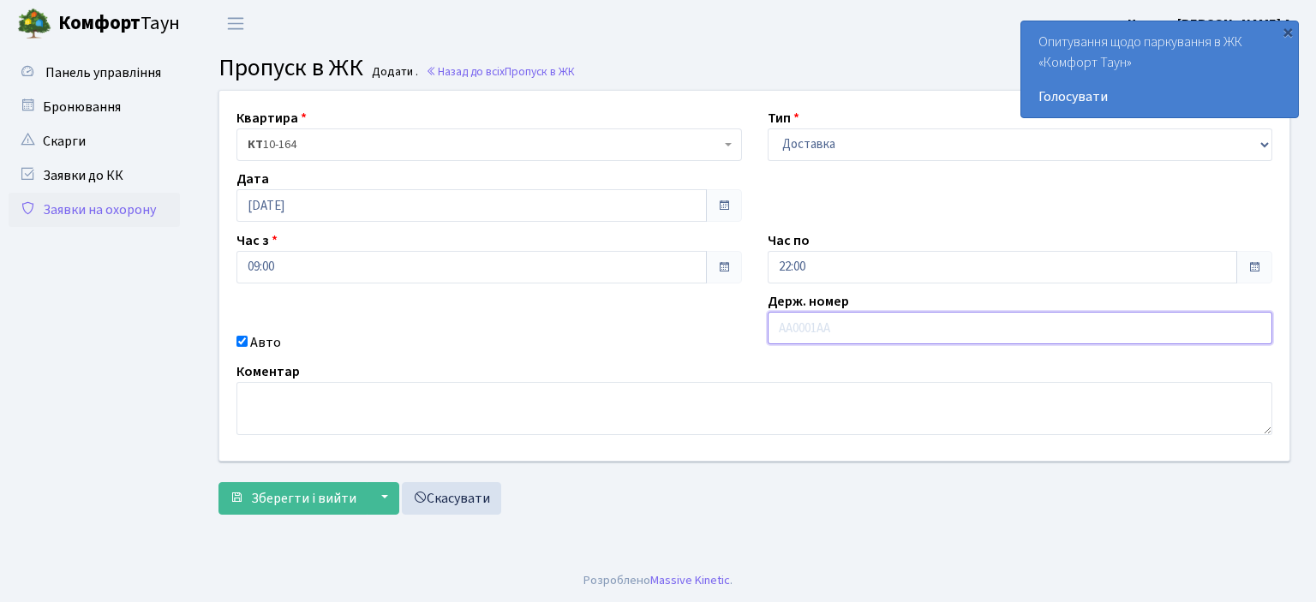
click at [788, 338] on input "text" at bounding box center [1020, 328] width 505 height 33
type input "AA5770CC"
click at [289, 487] on button "Зберегти і вийти" at bounding box center [292, 498] width 149 height 33
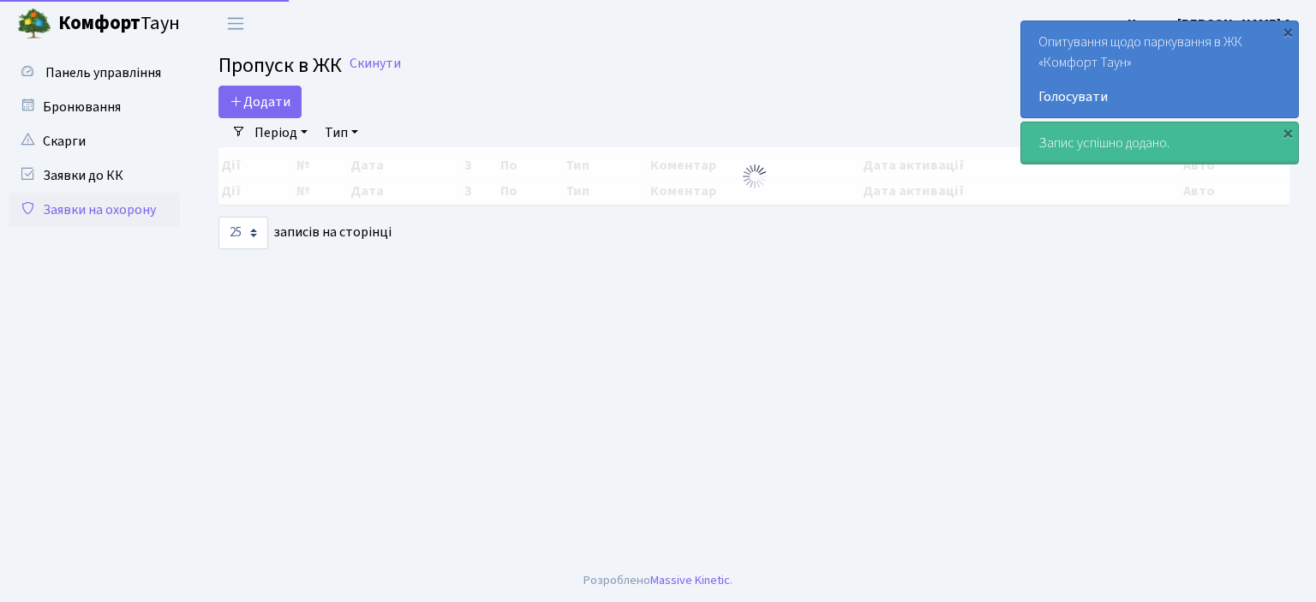
select select "25"
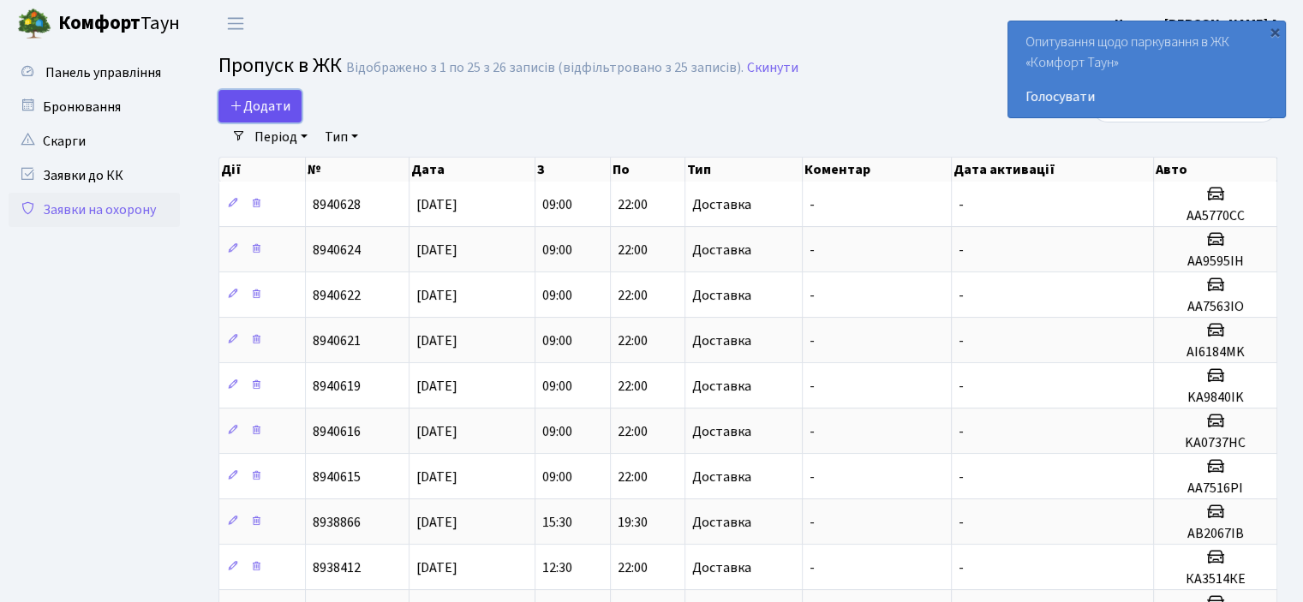
click at [257, 112] on span "Додати" at bounding box center [260, 106] width 61 height 19
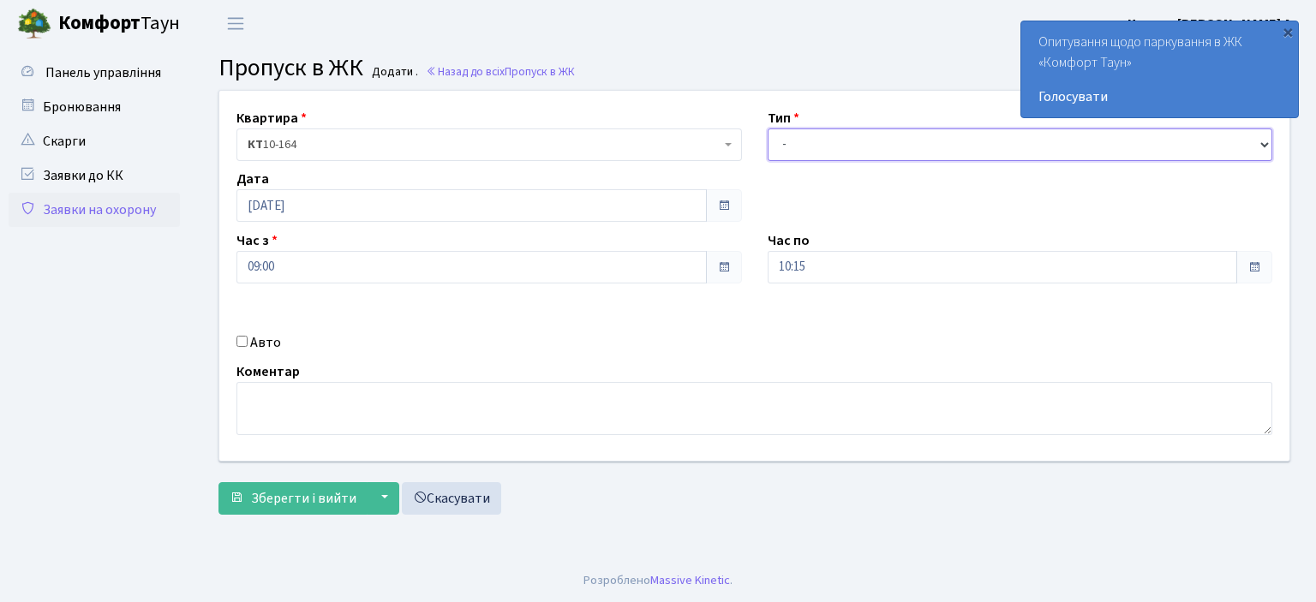
click at [1261, 146] on select "- Доставка Таксі Гості Сервіс" at bounding box center [1020, 144] width 505 height 33
select select "1"
click at [768, 128] on select "- Доставка Таксі Гості Сервіс" at bounding box center [1020, 144] width 505 height 33
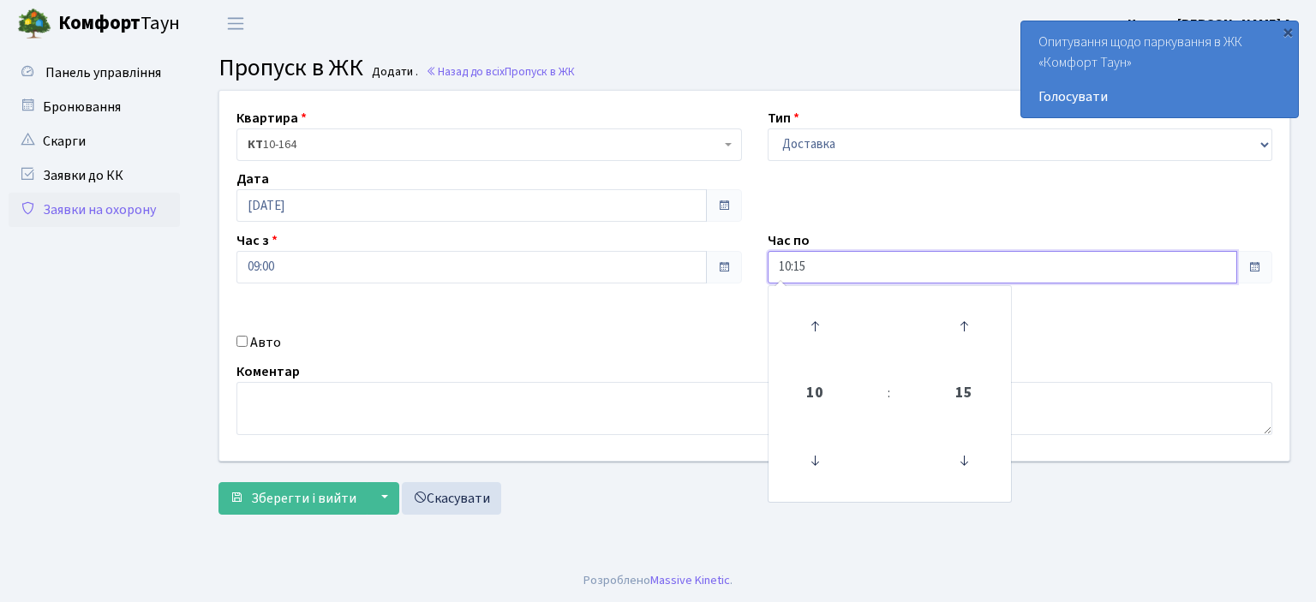
drag, startPoint x: 805, startPoint y: 271, endPoint x: 678, endPoint y: 277, distance: 126.9
click at [678, 277] on div "Квартира <b>КТ</b>&nbsp;&nbsp;&nbsp;&nbsp;10-164 КТ 10-164 Тип - Доставка Таксі…" at bounding box center [754, 276] width 1096 height 370
type input "22:00"
click at [244, 345] on input "Авто" at bounding box center [241, 341] width 11 height 11
checkbox input "true"
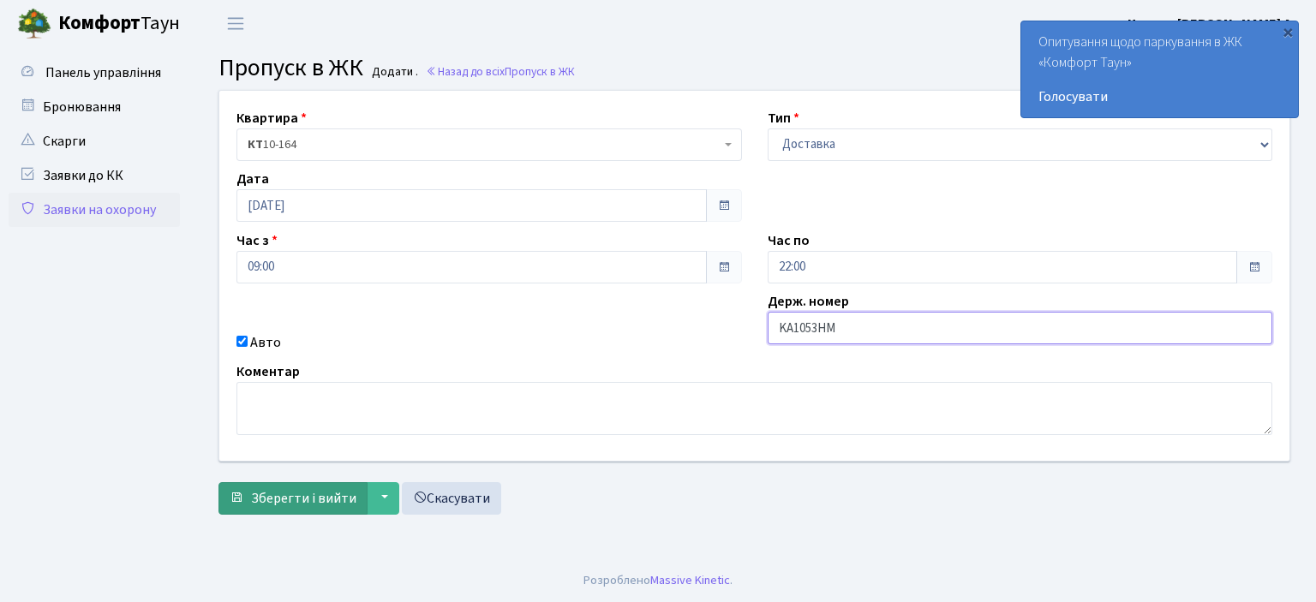
type input "KA1053HM"
click at [315, 489] on span "Зберегти і вийти" at bounding box center [303, 498] width 105 height 19
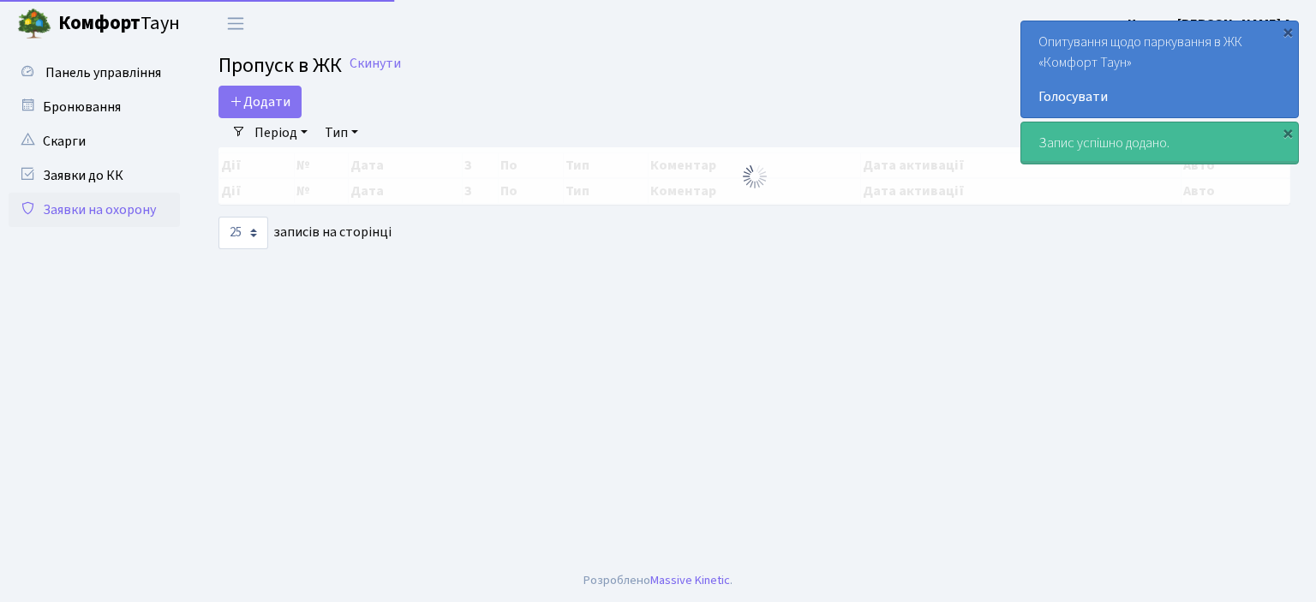
select select "25"
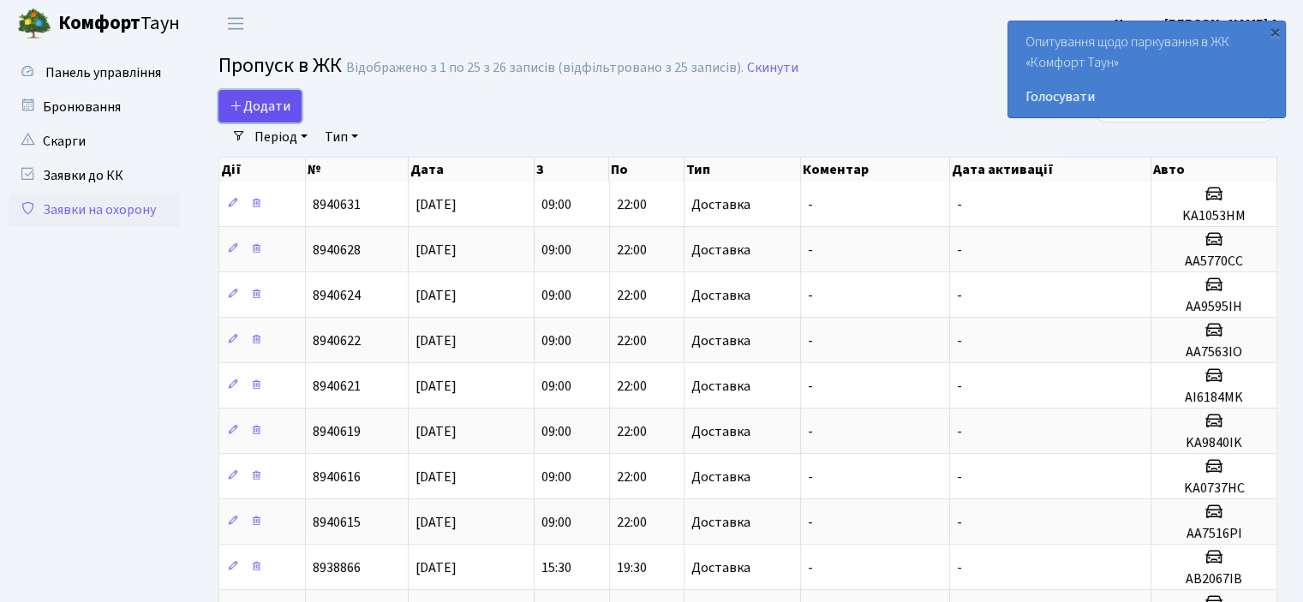
click at [256, 110] on span "Додати" at bounding box center [260, 106] width 61 height 19
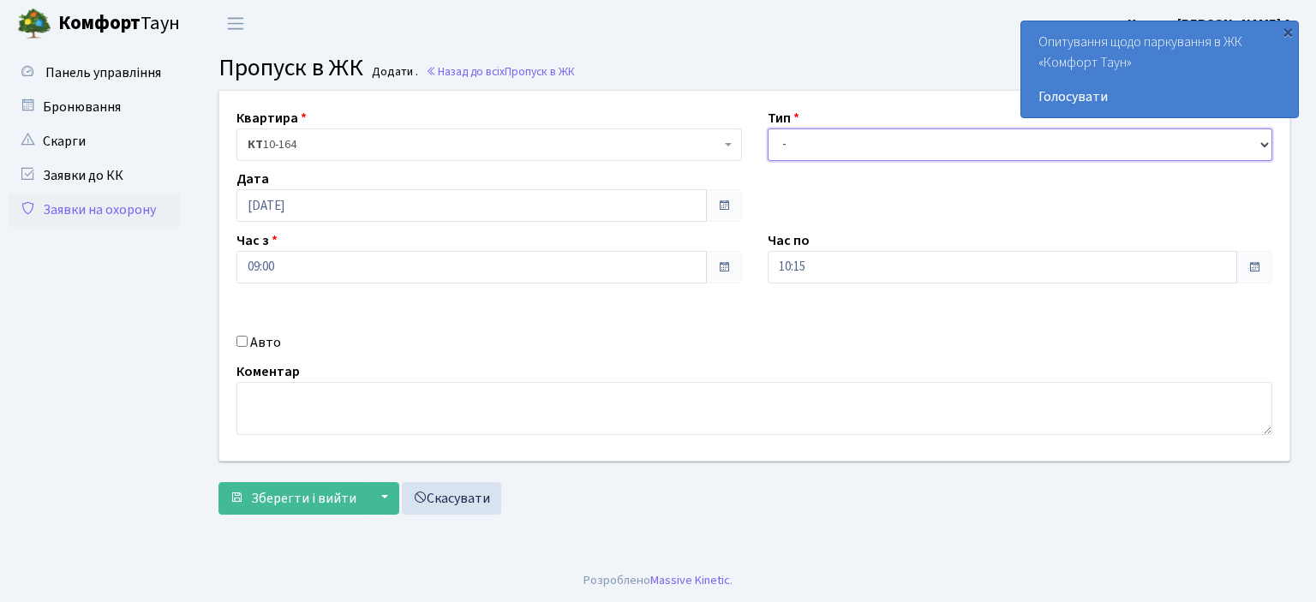
click at [1262, 145] on select "- Доставка Таксі Гості Сервіс" at bounding box center [1020, 144] width 505 height 33
select select "1"
click at [768, 128] on select "- Доставка Таксі Гості Сервіс" at bounding box center [1020, 144] width 505 height 33
click at [244, 346] on input "Авто" at bounding box center [241, 341] width 11 height 11
checkbox input "true"
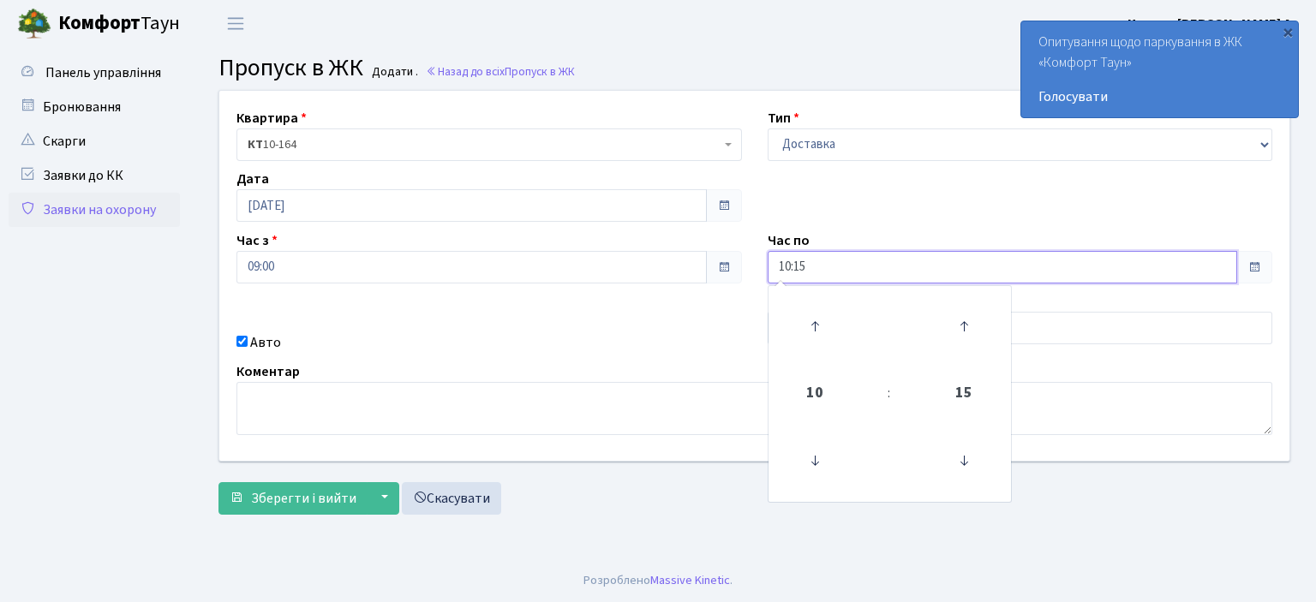
drag, startPoint x: 881, startPoint y: 263, endPoint x: 393, endPoint y: 290, distance: 488.2
click at [493, 286] on div "Квартира <b>КТ</b>&nbsp;&nbsp;&nbsp;&nbsp;10-164 КТ 10-164 Тип - Доставка Таксі…" at bounding box center [754, 276] width 1096 height 370
type input "22:00"
click at [385, 349] on div "Авто" at bounding box center [489, 342] width 531 height 21
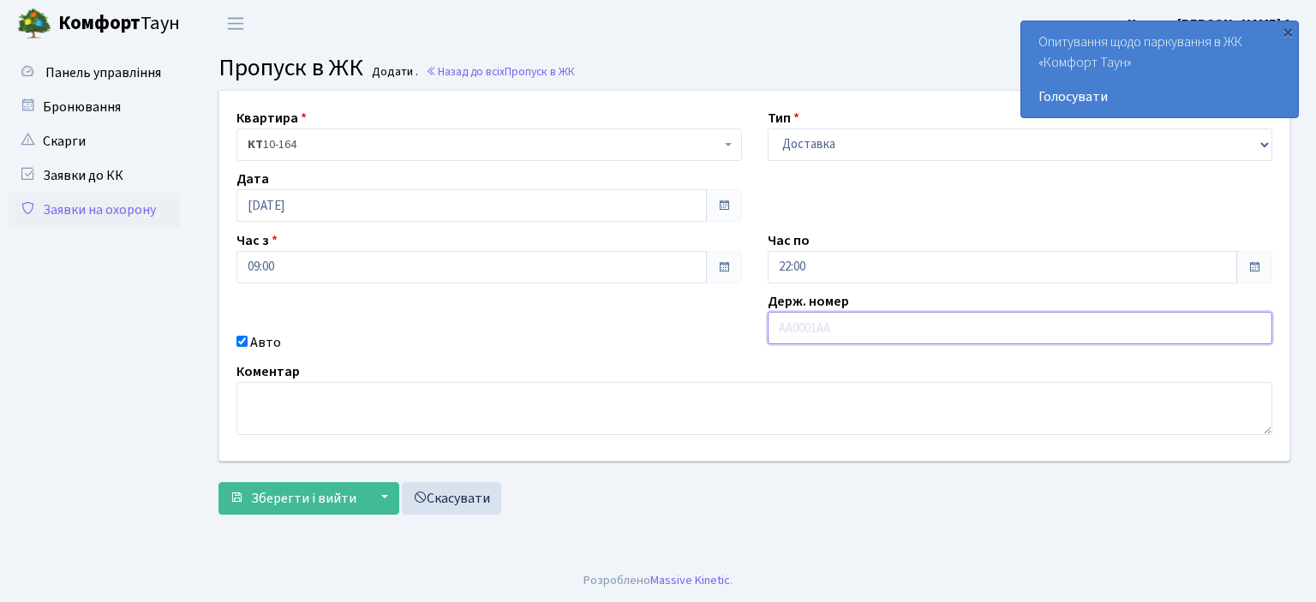
click at [790, 316] on input "text" at bounding box center [1020, 328] width 505 height 33
type input "KA5503IO"
click at [322, 490] on span "Зберегти і вийти" at bounding box center [303, 498] width 105 height 19
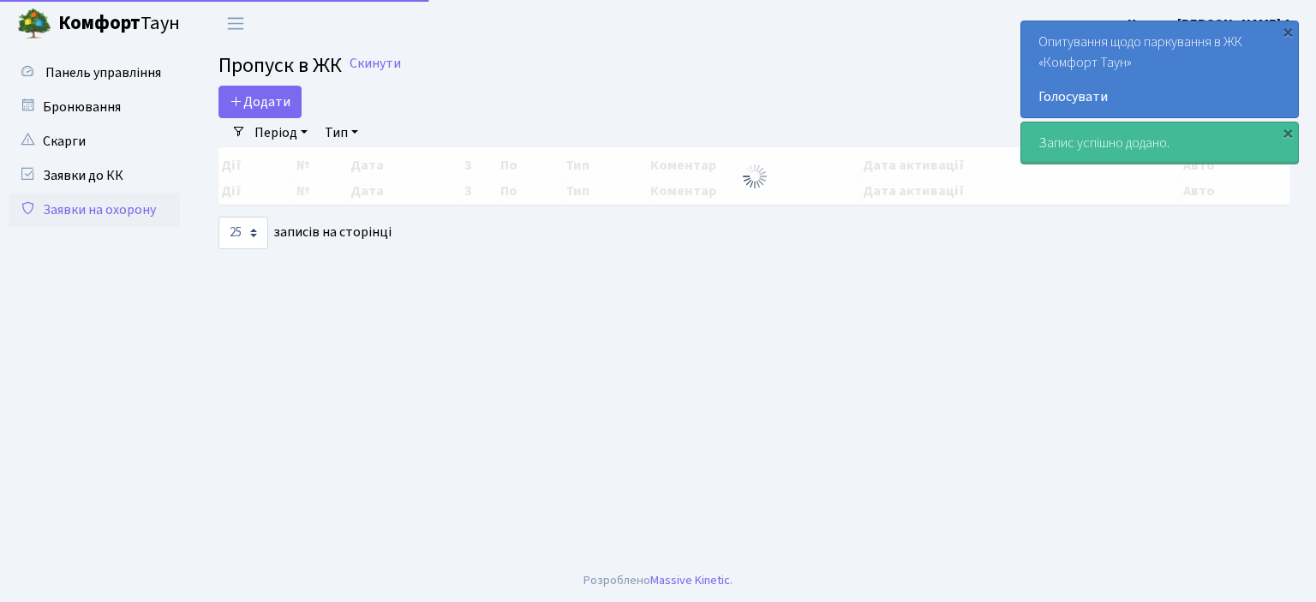
select select "25"
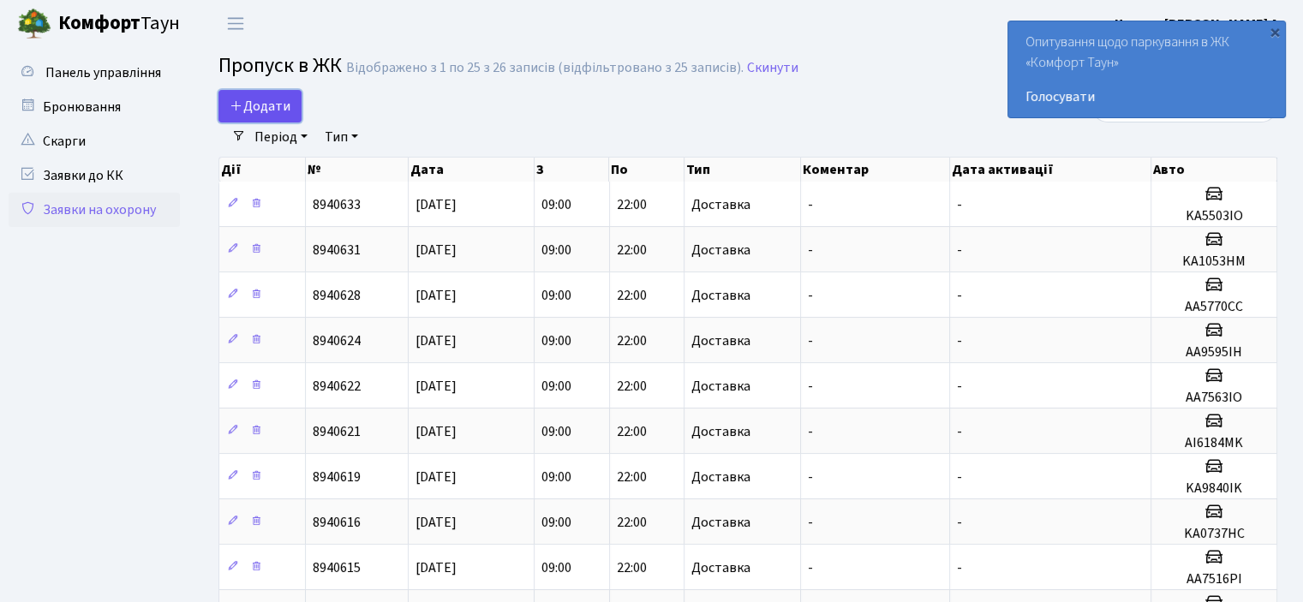
click at [249, 111] on span "Додати" at bounding box center [260, 106] width 61 height 19
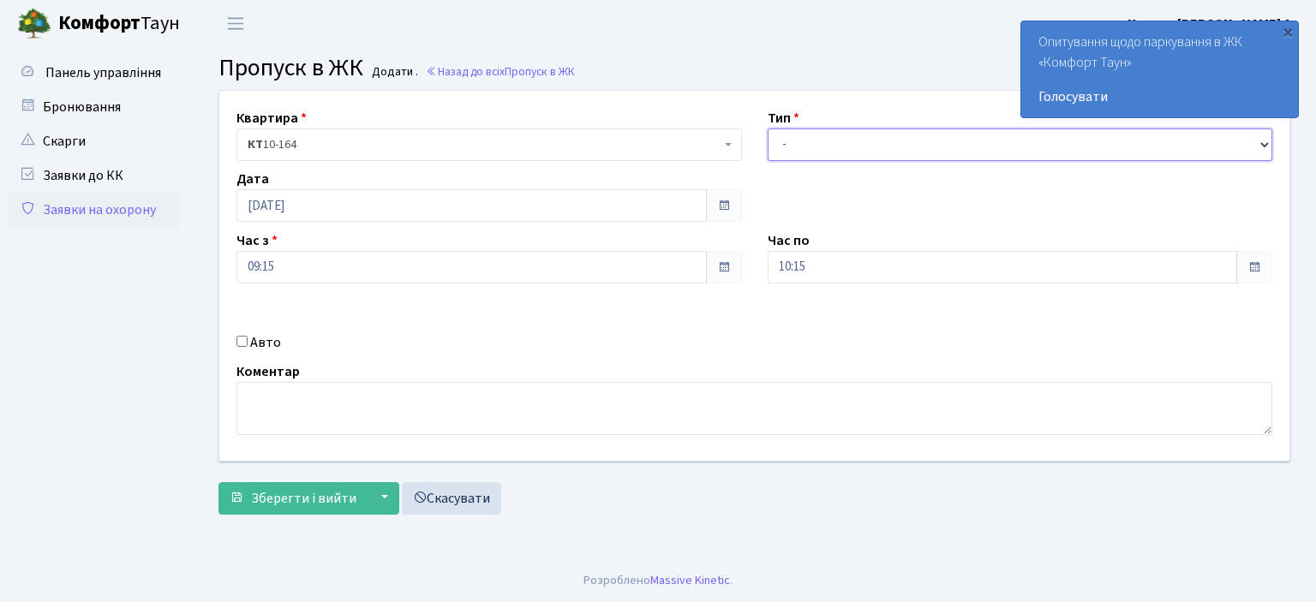
click at [1263, 147] on select "- Доставка Таксі Гості Сервіс" at bounding box center [1020, 144] width 505 height 33
select select "1"
click at [768, 128] on select "- Доставка Таксі Гості Сервіс" at bounding box center [1020, 144] width 505 height 33
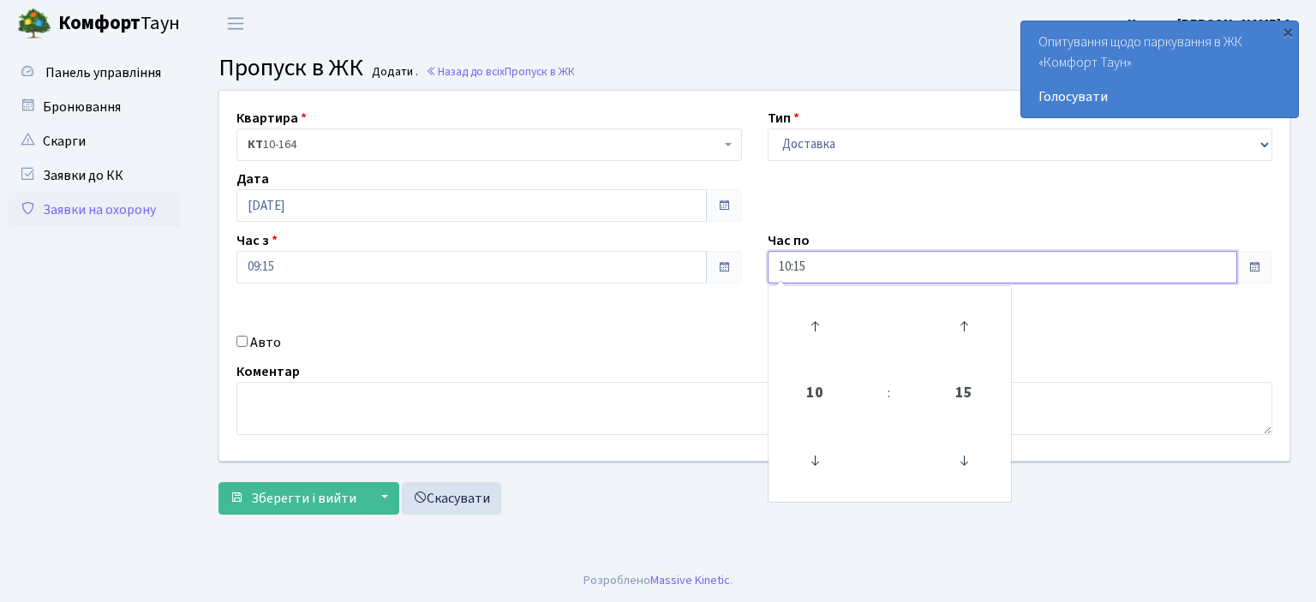
drag, startPoint x: 825, startPoint y: 256, endPoint x: 722, endPoint y: 260, distance: 102.9
click at [727, 263] on div "Квартира <b>КТ</b>&nbsp;&nbsp;&nbsp;&nbsp;10-164 КТ 10-164 Тип - Доставка Таксі…" at bounding box center [754, 276] width 1096 height 370
type input "22:00"
click at [242, 344] on input "Авто" at bounding box center [241, 341] width 11 height 11
checkbox input "true"
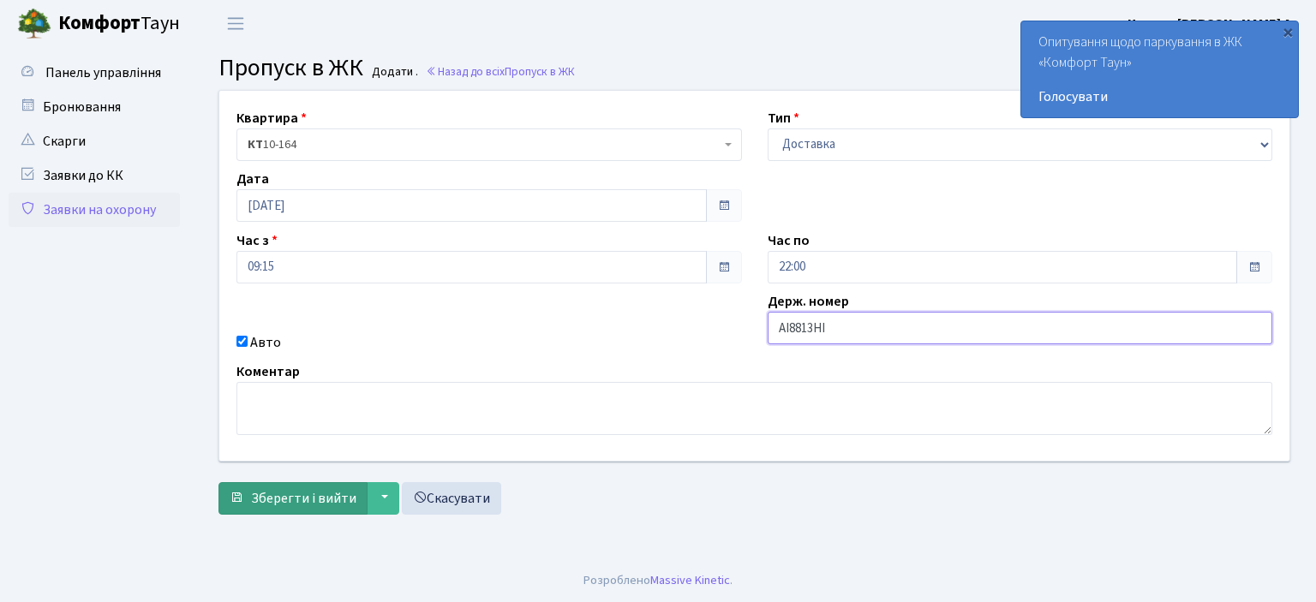
type input "AI8813HI"
click at [290, 493] on span "Зберегти і вийти" at bounding box center [303, 498] width 105 height 19
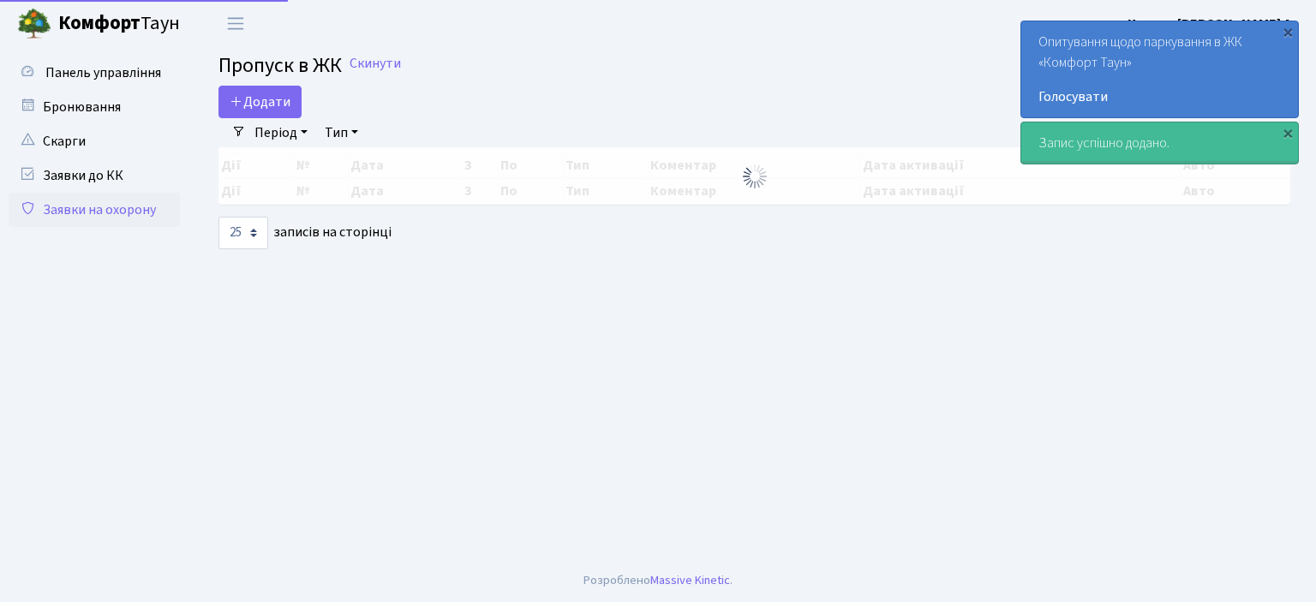
select select "25"
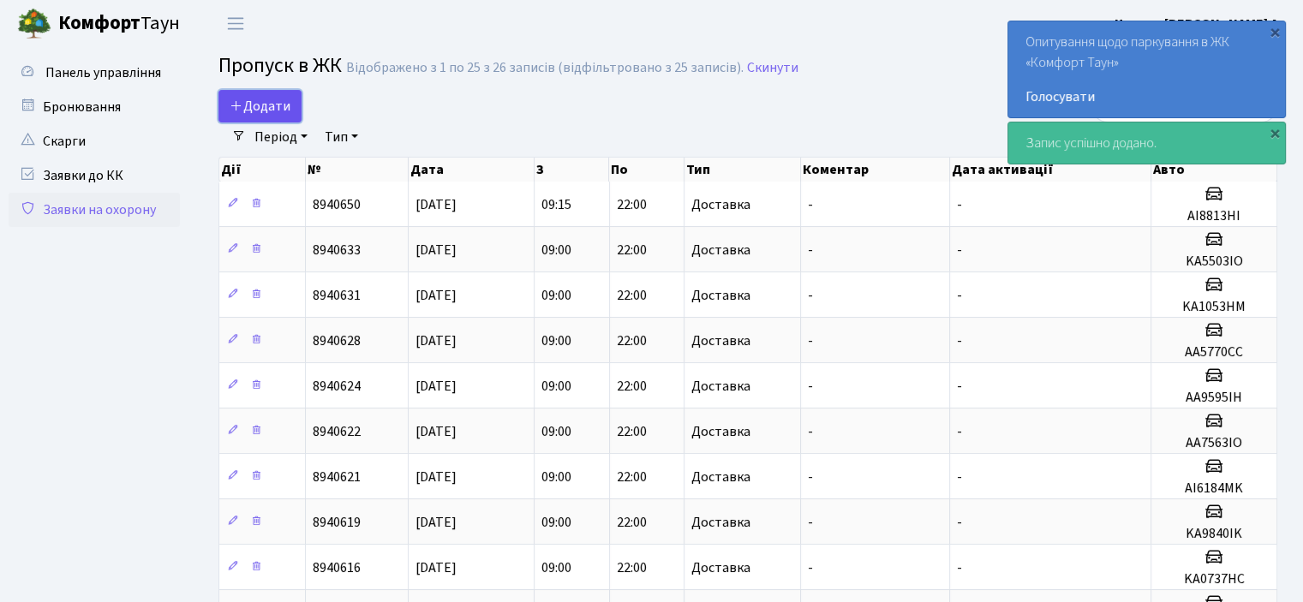
click at [269, 99] on span "Додати" at bounding box center [260, 106] width 61 height 19
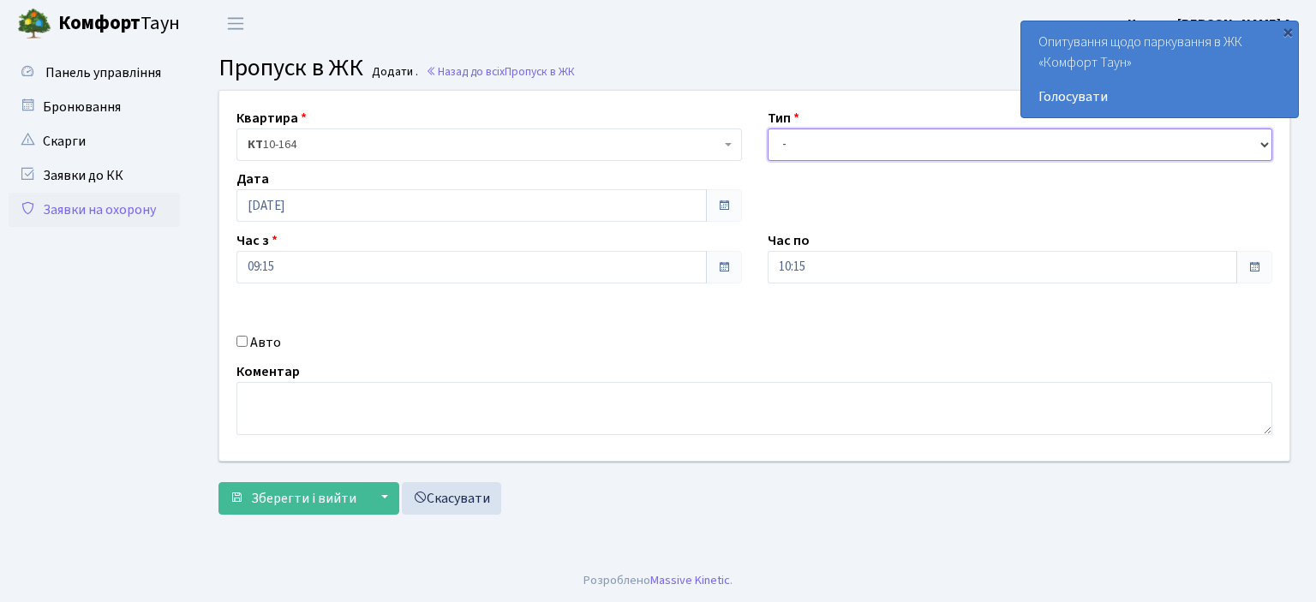
click at [1268, 145] on select "- Доставка Таксі Гості Сервіс" at bounding box center [1020, 144] width 505 height 33
select select "1"
click at [768, 128] on select "- Доставка Таксі Гості Сервіс" at bounding box center [1020, 144] width 505 height 33
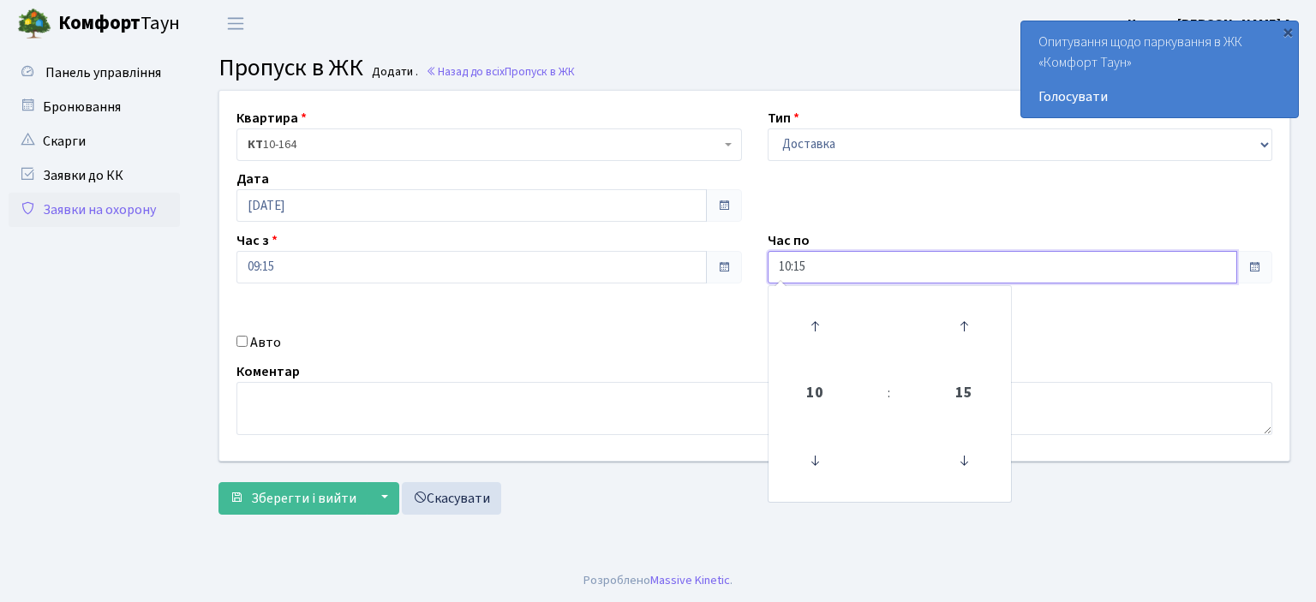
drag, startPoint x: 819, startPoint y: 272, endPoint x: 670, endPoint y: 302, distance: 152.0
click at [670, 302] on div "Квартира <b>КТ</b>&nbsp;&nbsp;&nbsp;&nbsp;10-164 КТ 10-164 Тип - Доставка Таксі…" at bounding box center [754, 276] width 1096 height 370
type input "22:00"
click at [242, 339] on input "Авто" at bounding box center [241, 341] width 11 height 11
checkbox input "true"
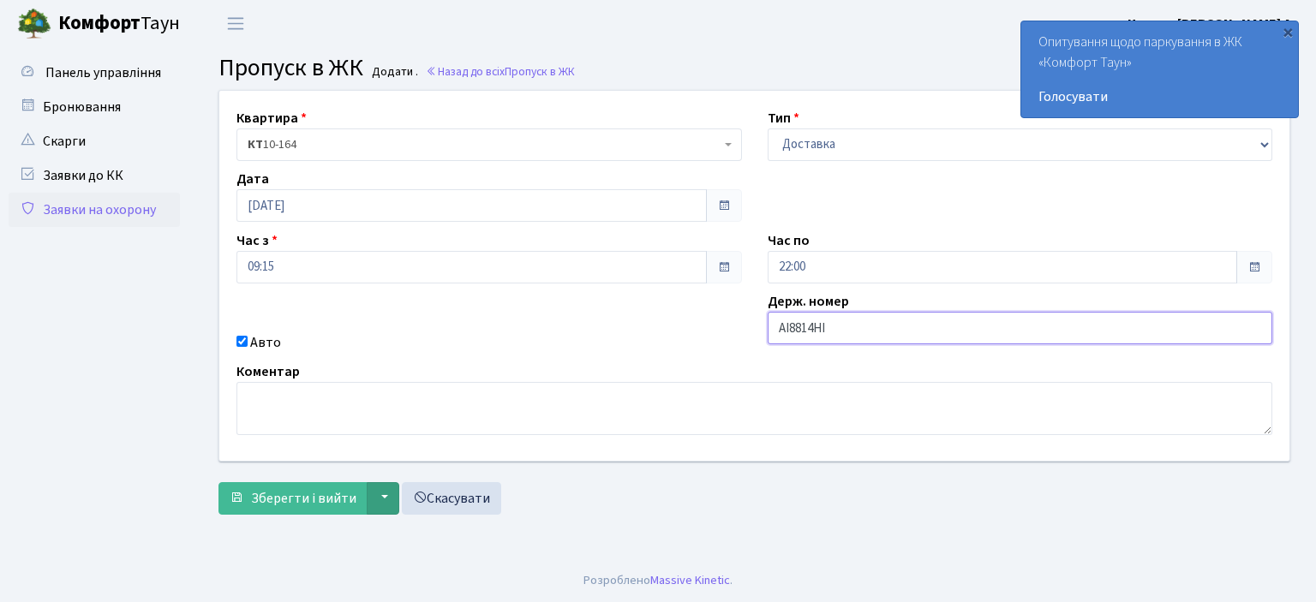
type input "AI8814HI"
click at [367, 495] on button "▼" at bounding box center [383, 498] width 33 height 33
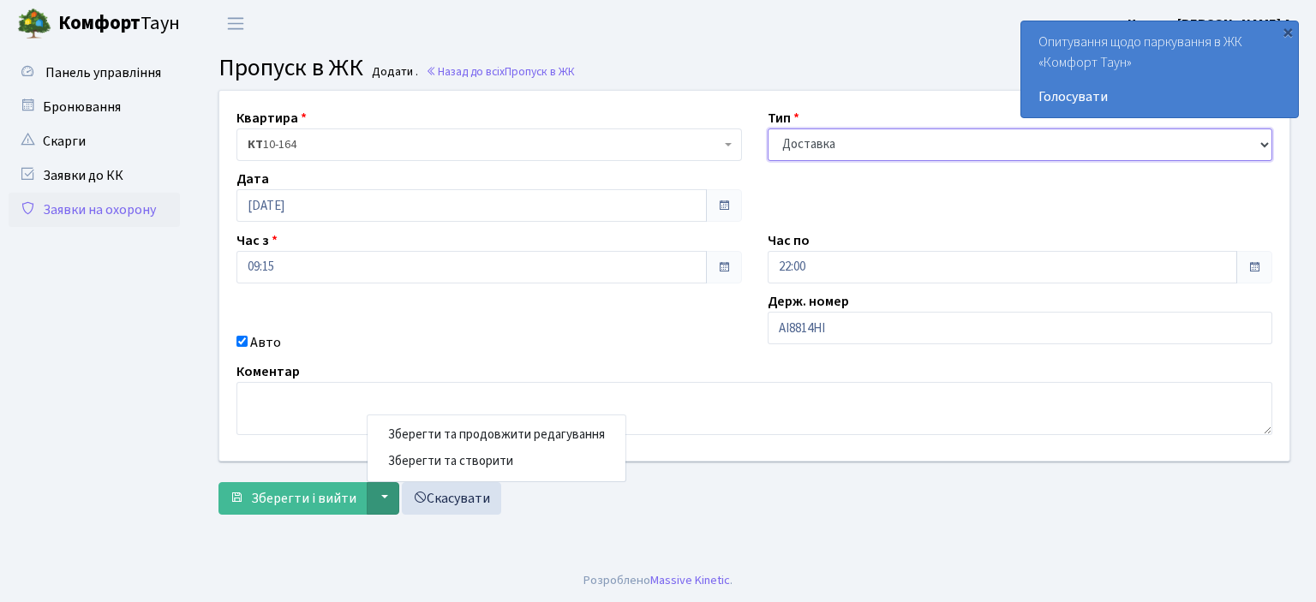
click at [1267, 146] on select "- Доставка Таксі Гості Сервіс" at bounding box center [1020, 144] width 505 height 33
click at [768, 128] on select "- Доставка Таксі Гості Сервіс" at bounding box center [1020, 144] width 505 height 33
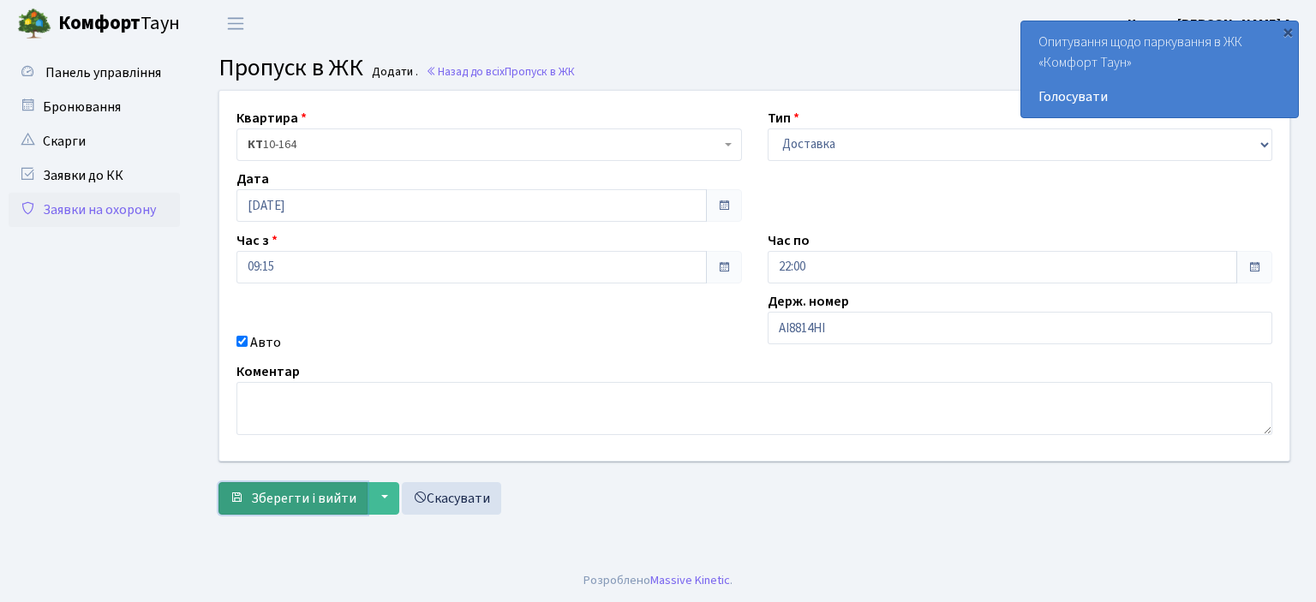
click at [308, 494] on span "Зберегти і вийти" at bounding box center [303, 498] width 105 height 19
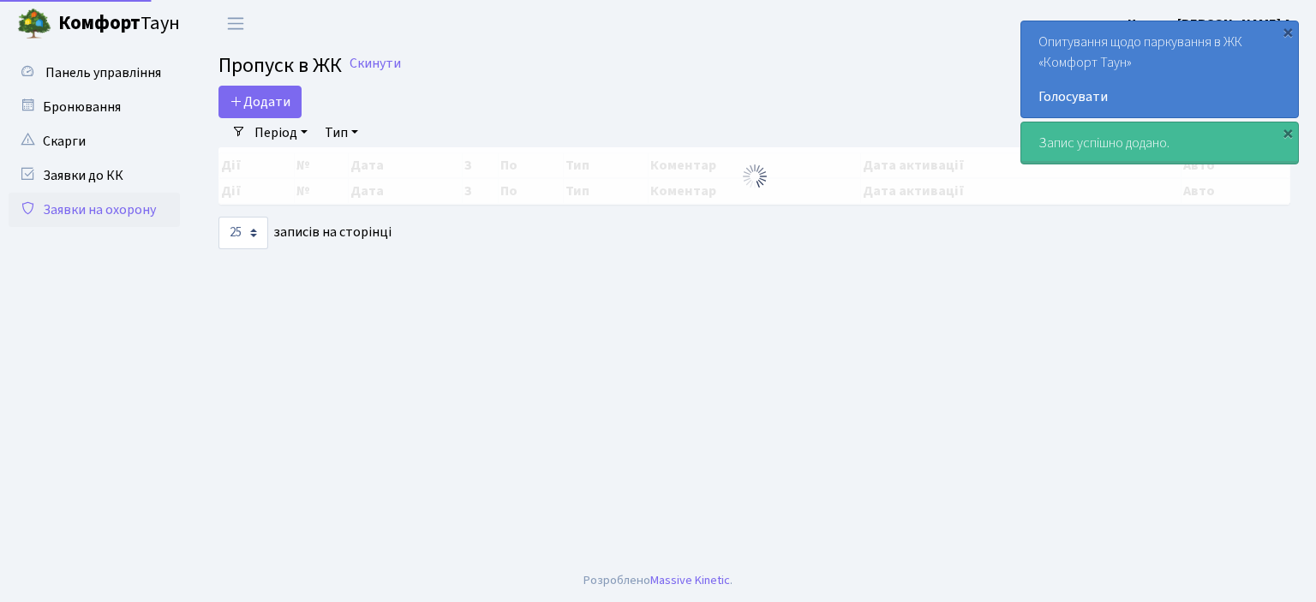
select select "25"
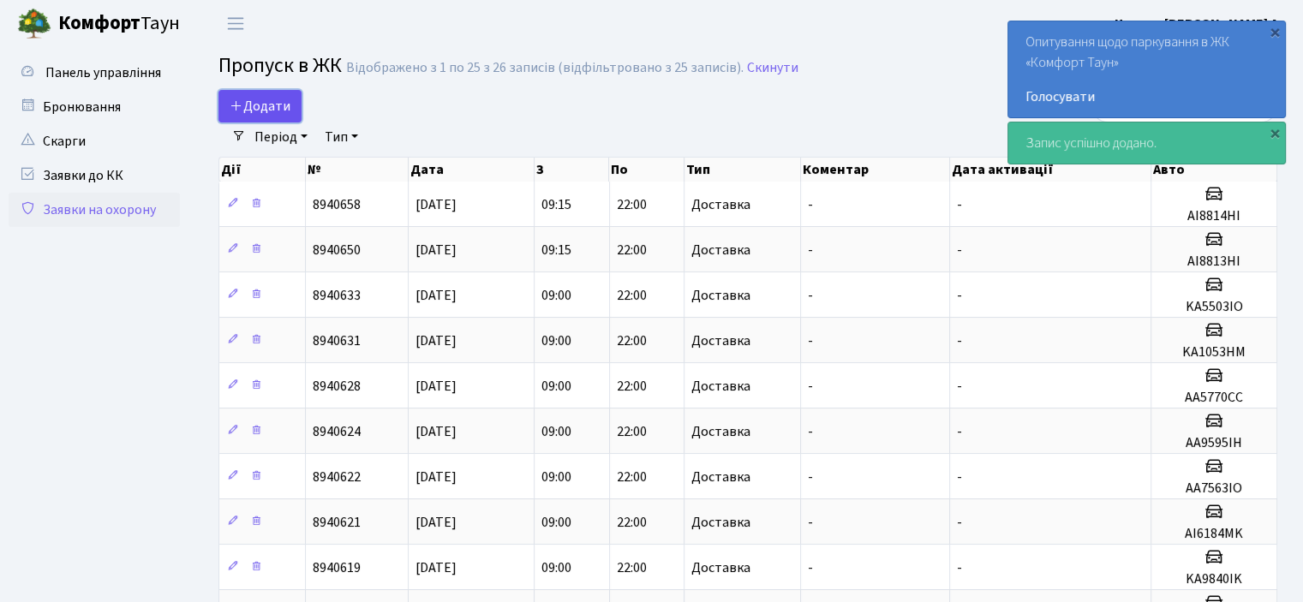
click at [274, 105] on span "Додати" at bounding box center [260, 106] width 61 height 19
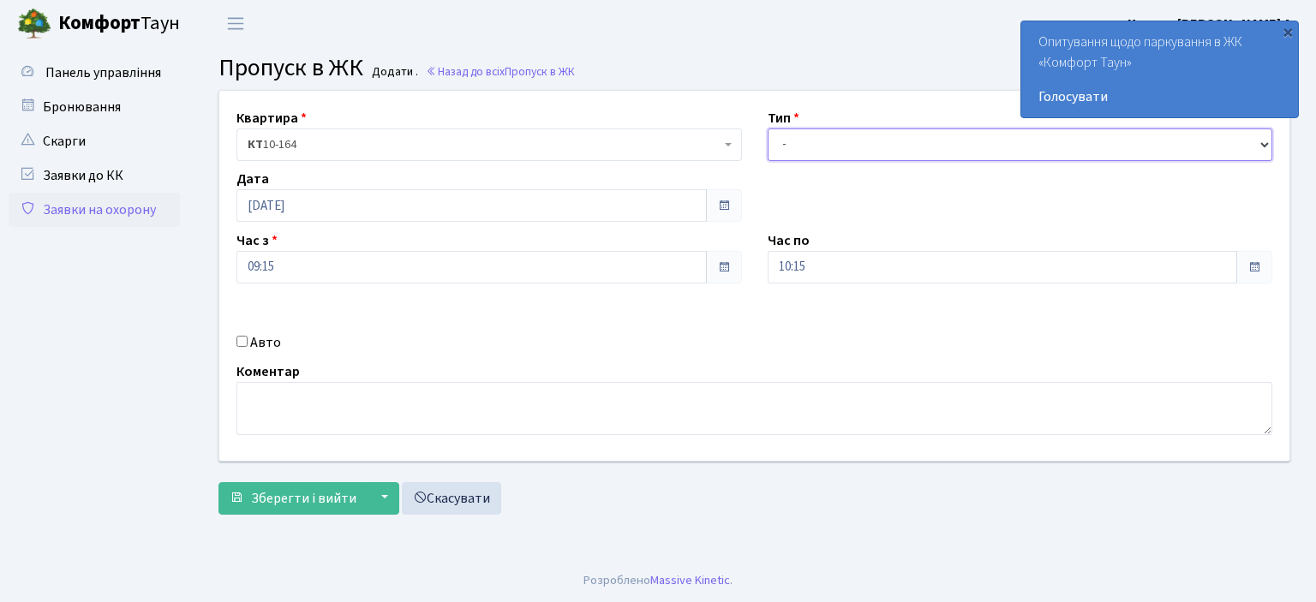
click at [1260, 144] on select "- Доставка Таксі Гості Сервіс" at bounding box center [1020, 144] width 505 height 33
select select "1"
click at [768, 128] on select "- Доставка Таксі Гості Сервіс" at bounding box center [1020, 144] width 505 height 33
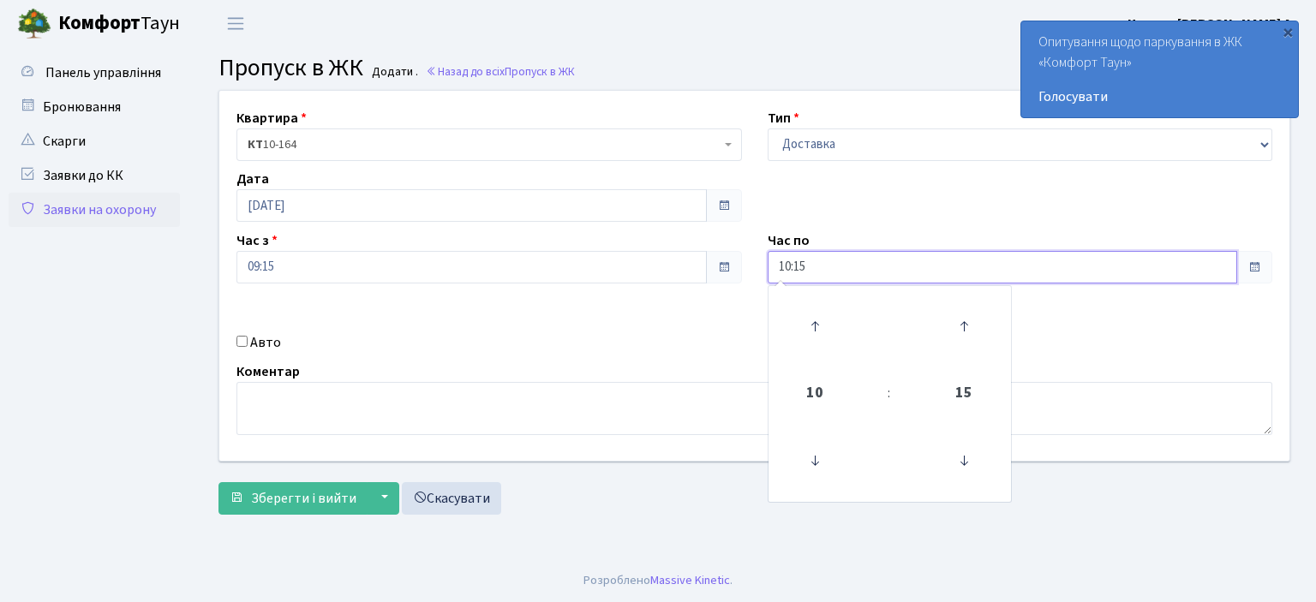
drag, startPoint x: 833, startPoint y: 258, endPoint x: 550, endPoint y: 262, distance: 282.7
click at [564, 262] on div "Квартира <b>КТ</b>&nbsp;&nbsp;&nbsp;&nbsp;10-164 КТ 10-164 Тип - Доставка Таксі…" at bounding box center [754, 276] width 1096 height 370
type input "22:00"
click at [242, 343] on input "Авто" at bounding box center [241, 341] width 11 height 11
checkbox input "true"
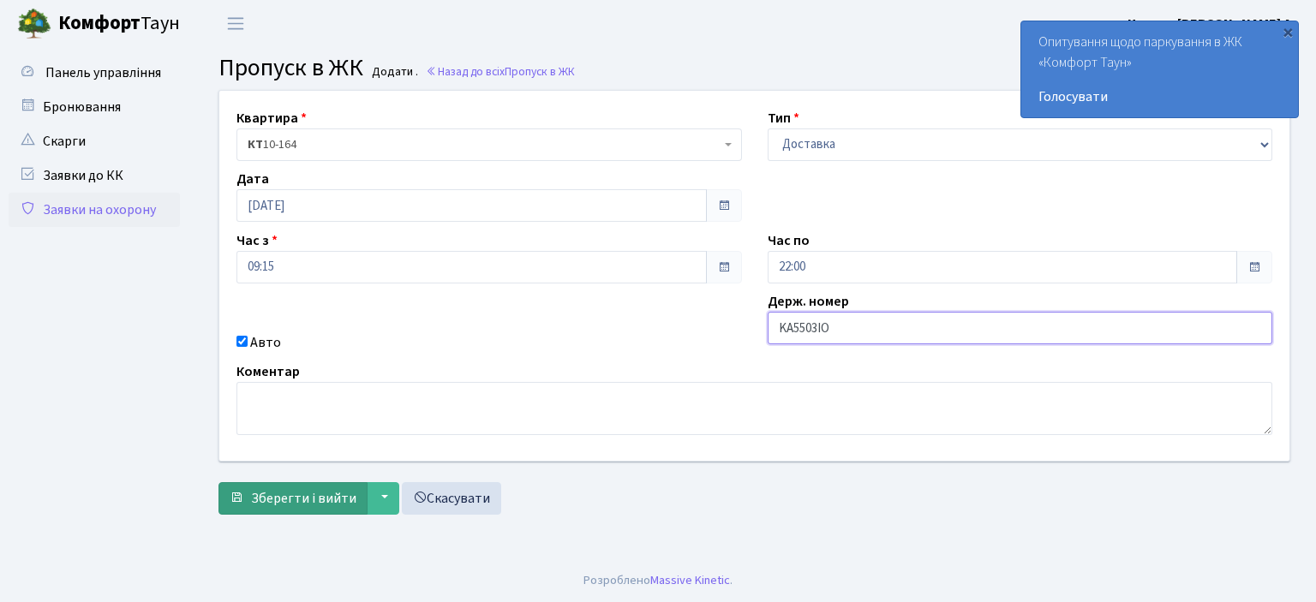
type input "KA5503IO"
click at [281, 504] on span "Зберегти і вийти" at bounding box center [303, 498] width 105 height 19
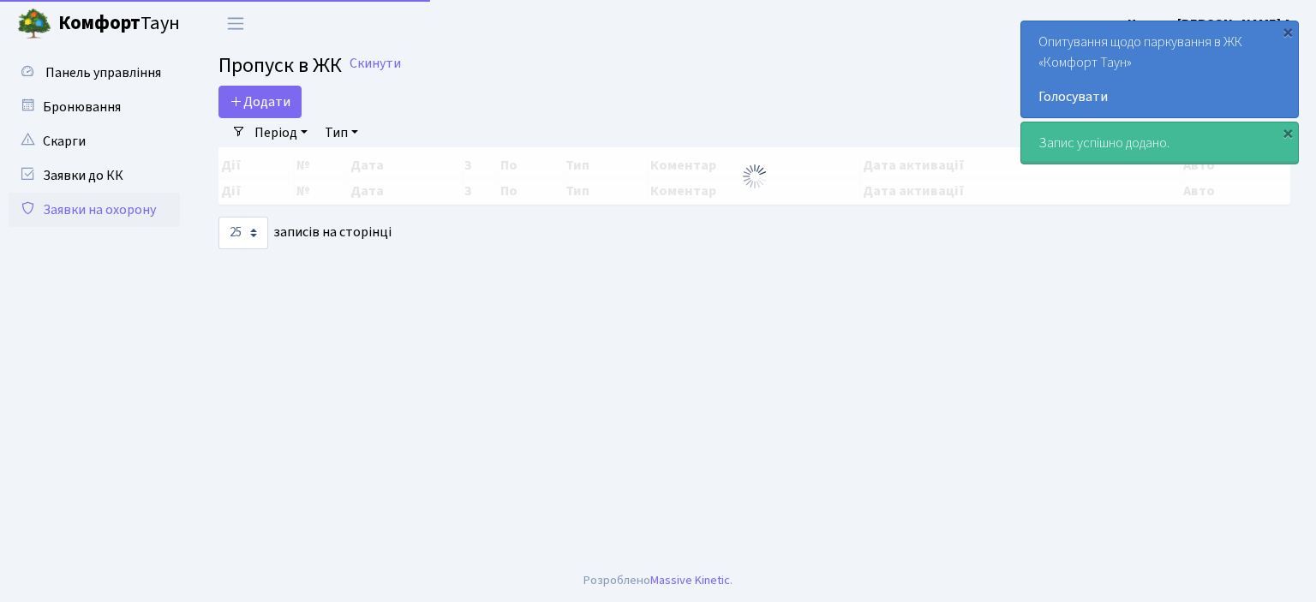
select select "25"
